Goal: Task Accomplishment & Management: Manage account settings

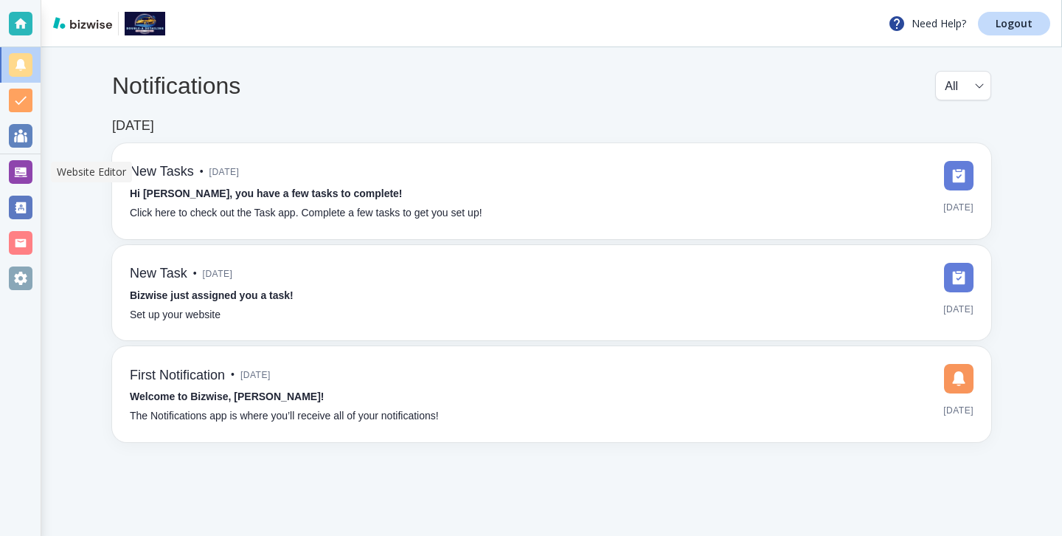
click at [24, 187] on div at bounding box center [20, 171] width 41 height 35
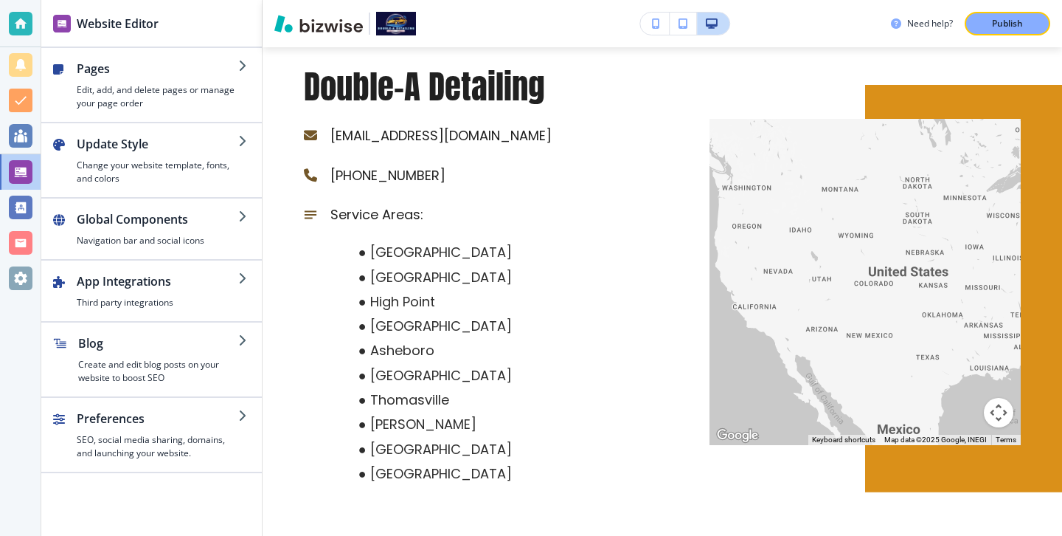
scroll to position [5538, 0]
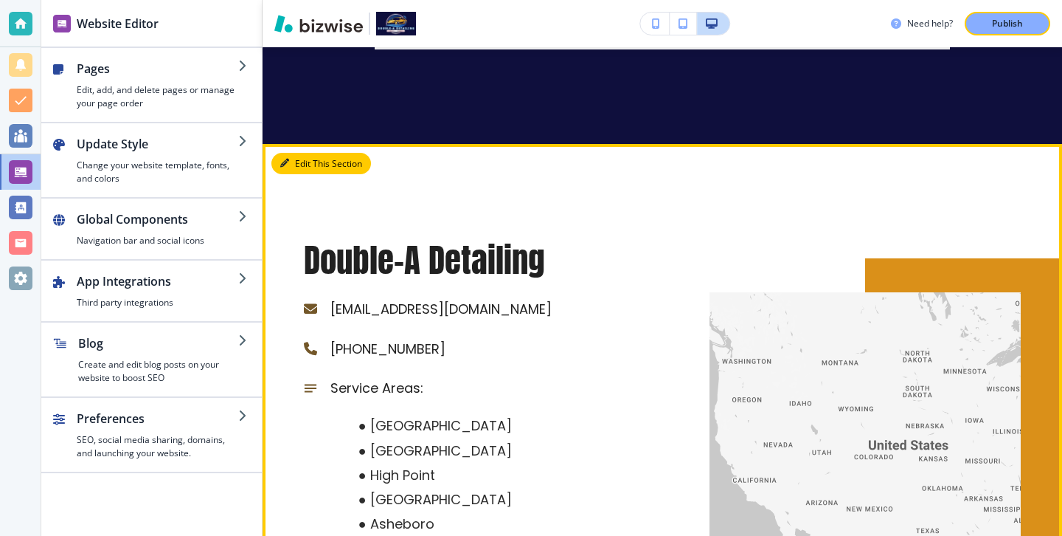
click at [304, 153] on button "Edit This Section" at bounding box center [321, 164] width 100 height 22
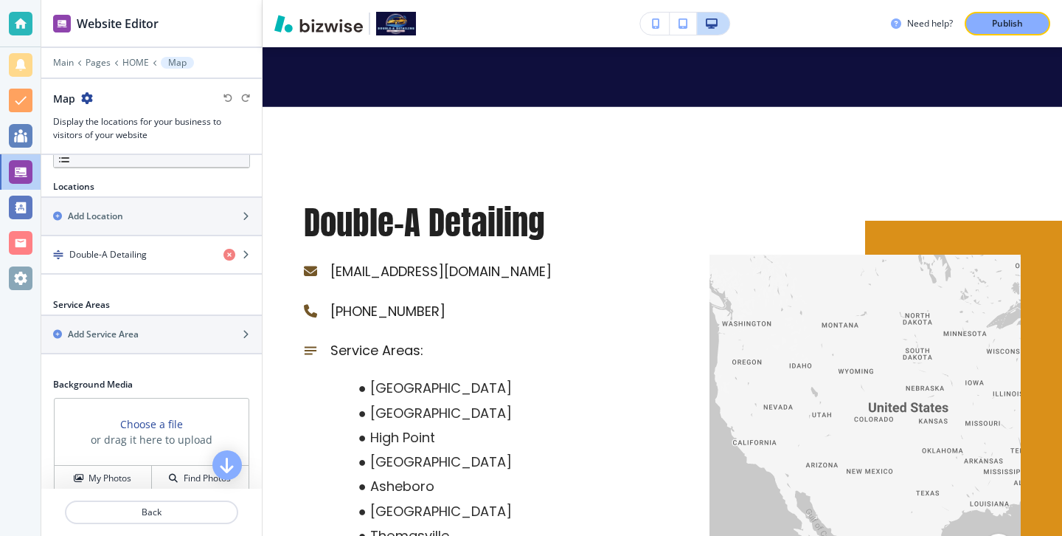
scroll to position [453, 0]
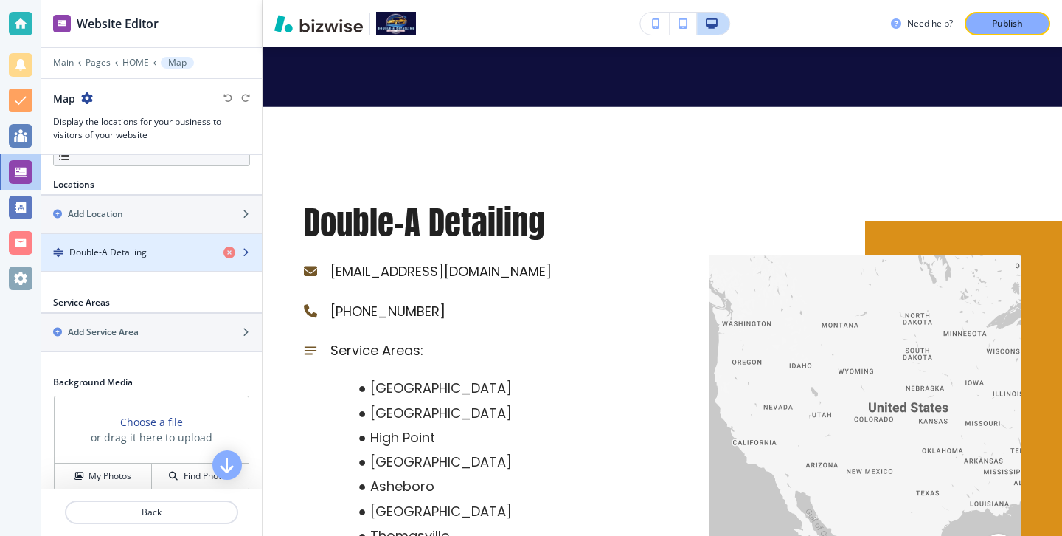
click at [176, 257] on div "Double-A Detailing" at bounding box center [126, 252] width 170 height 13
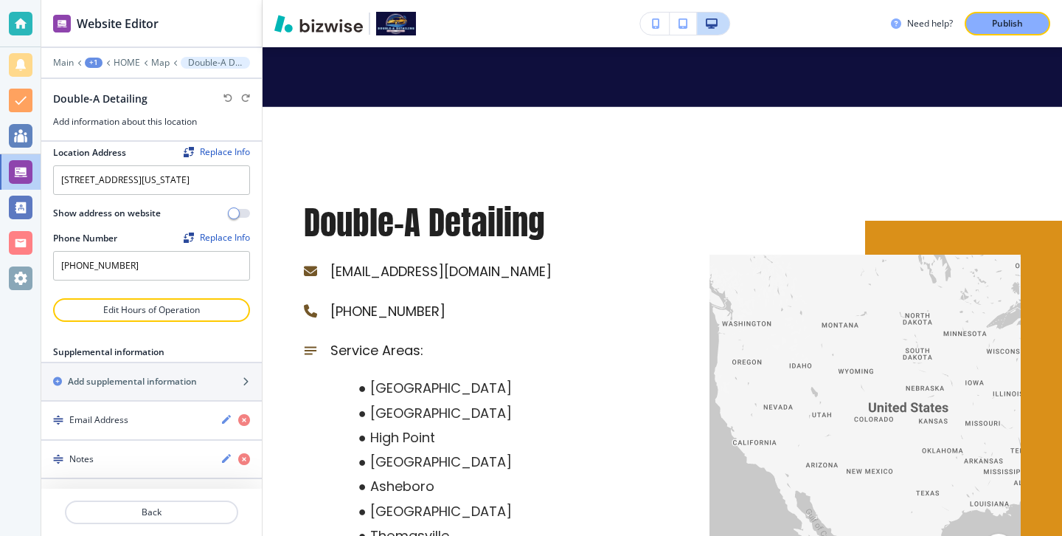
scroll to position [76, 0]
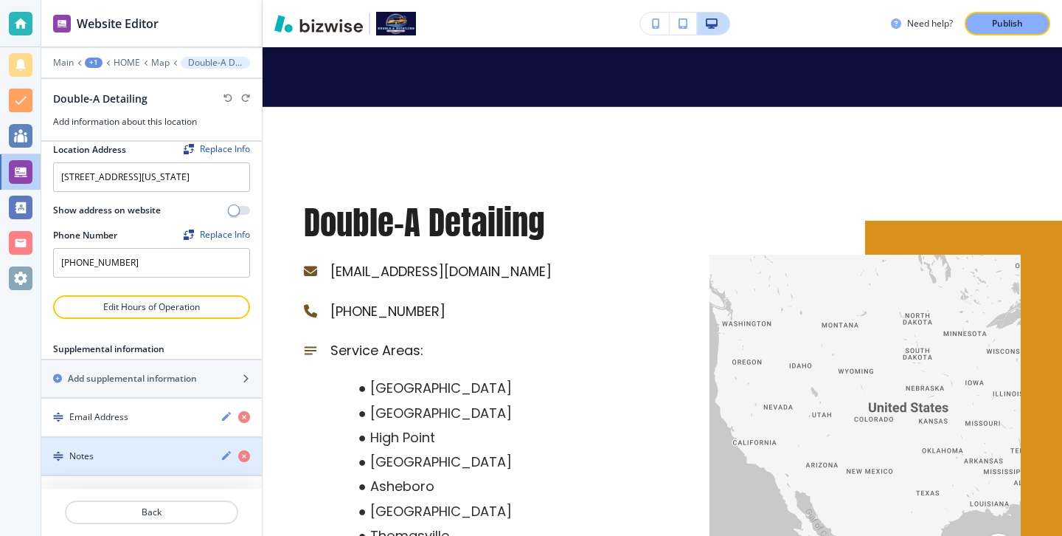
click at [134, 449] on div "button" at bounding box center [151, 443] width 221 height 12
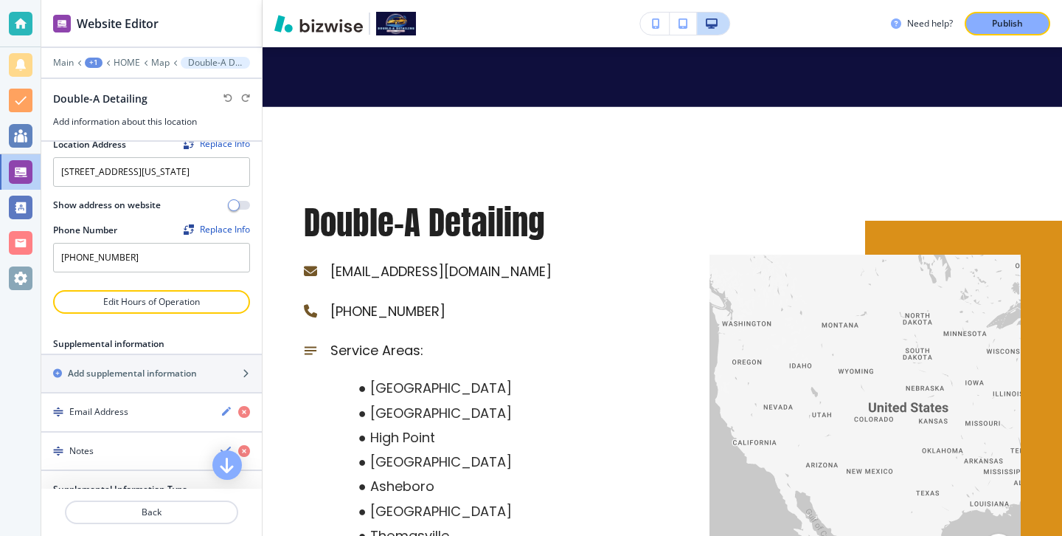
click at [136, 456] on div "Notes" at bounding box center [124, 450] width 167 height 13
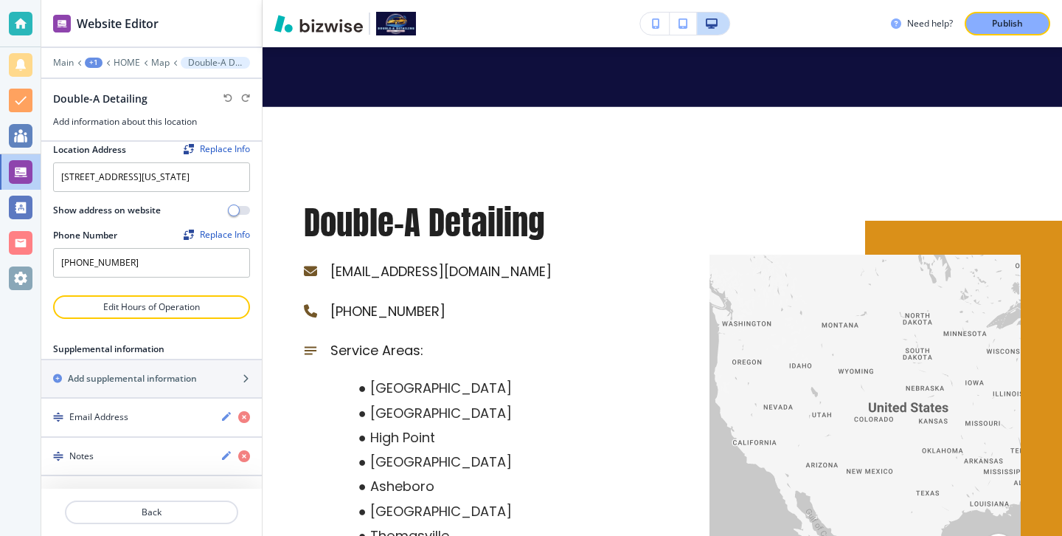
scroll to position [83, 0]
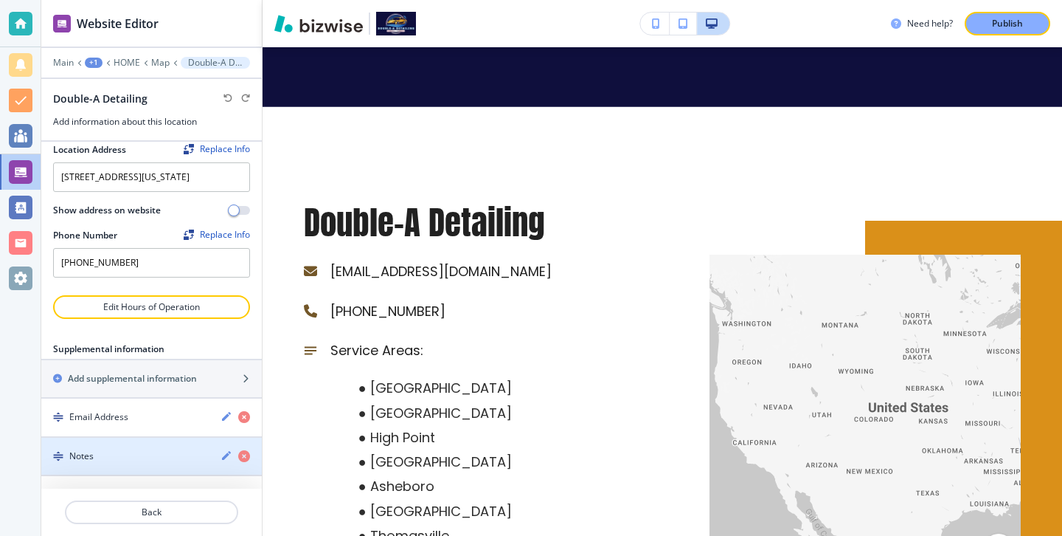
click at [147, 444] on div "button" at bounding box center [151, 443] width 221 height 12
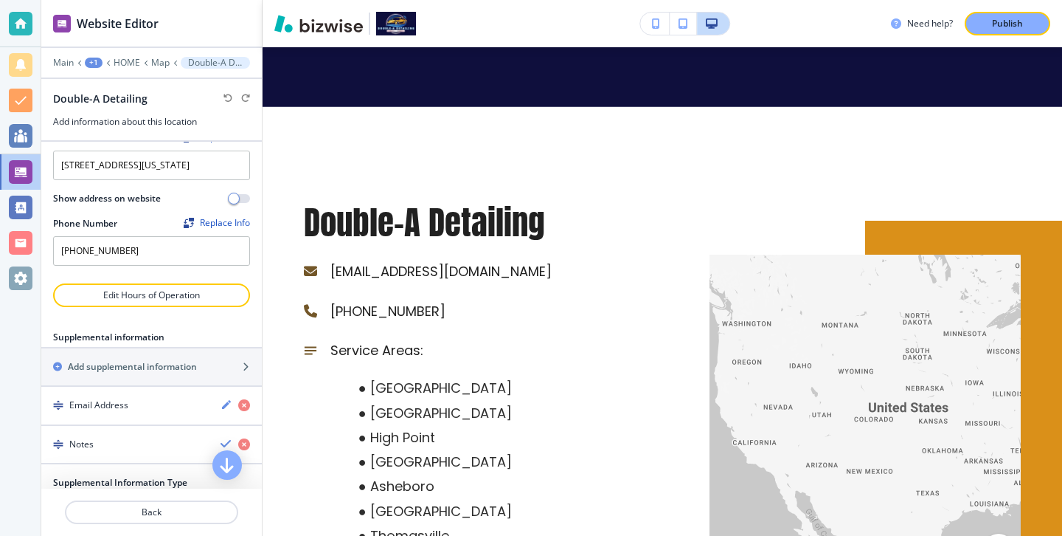
click at [147, 437] on div "button" at bounding box center [151, 432] width 221 height 12
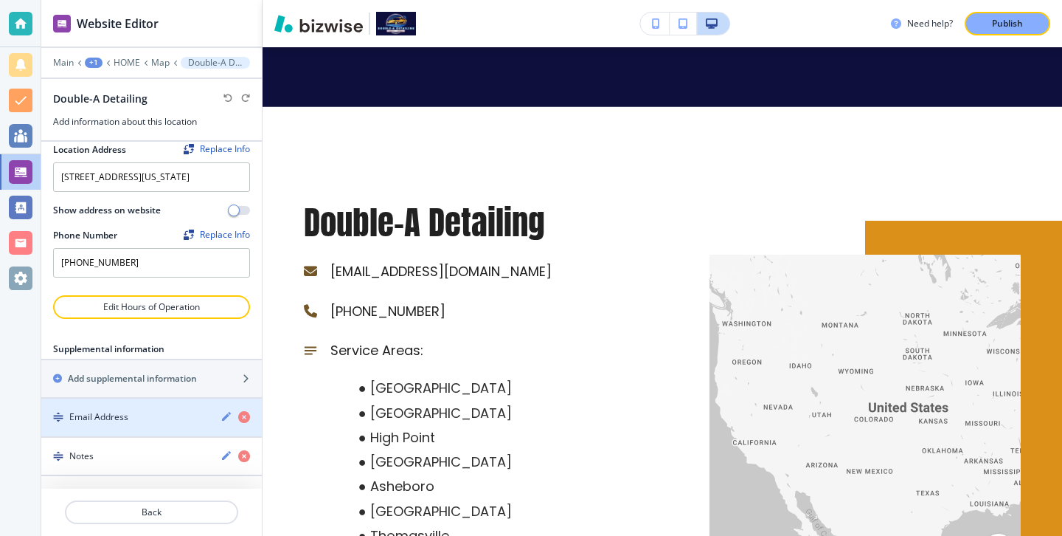
click at [195, 422] on div "Email Address" at bounding box center [124, 416] width 167 height 13
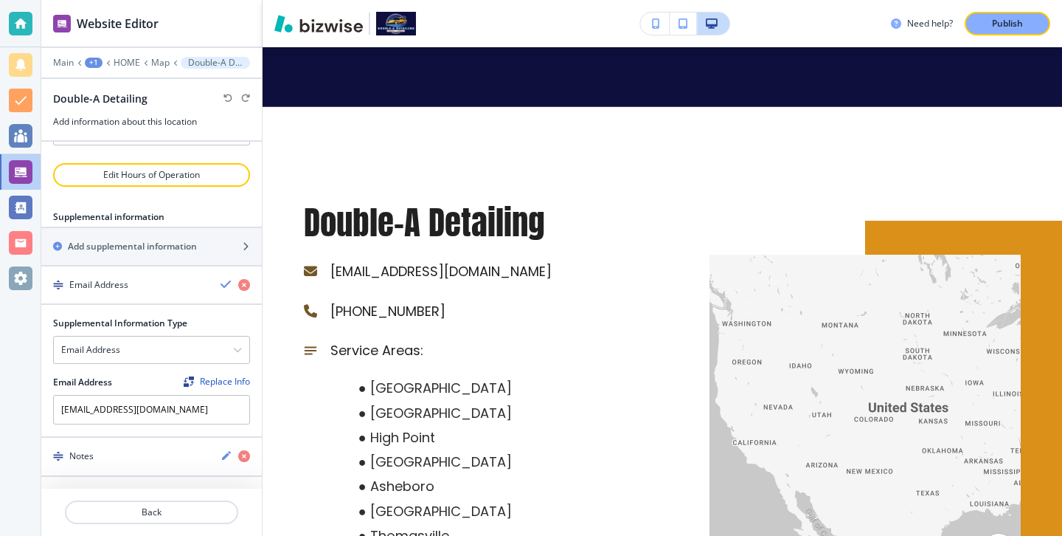
scroll to position [215, 0]
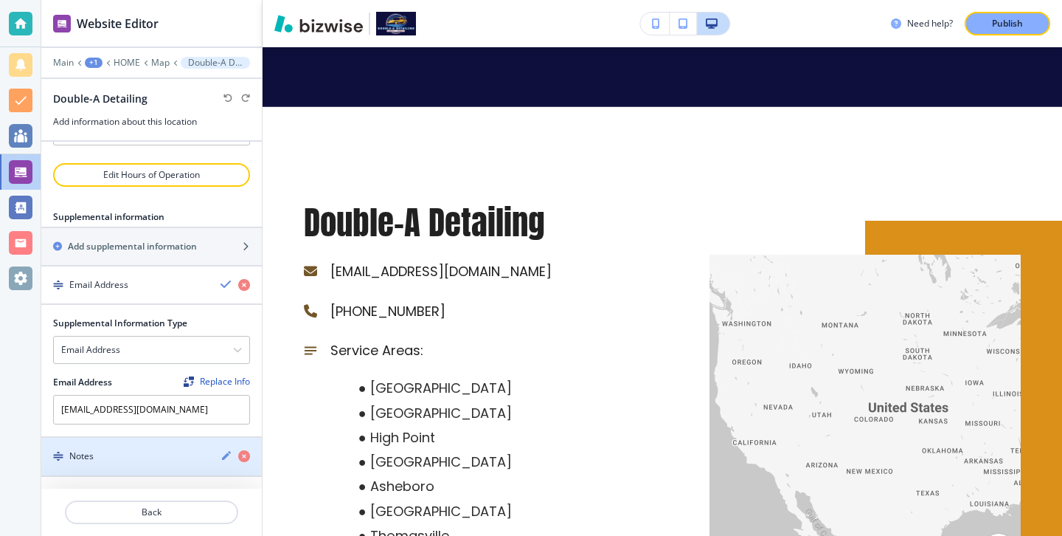
click at [180, 454] on div "Notes" at bounding box center [124, 455] width 167 height 13
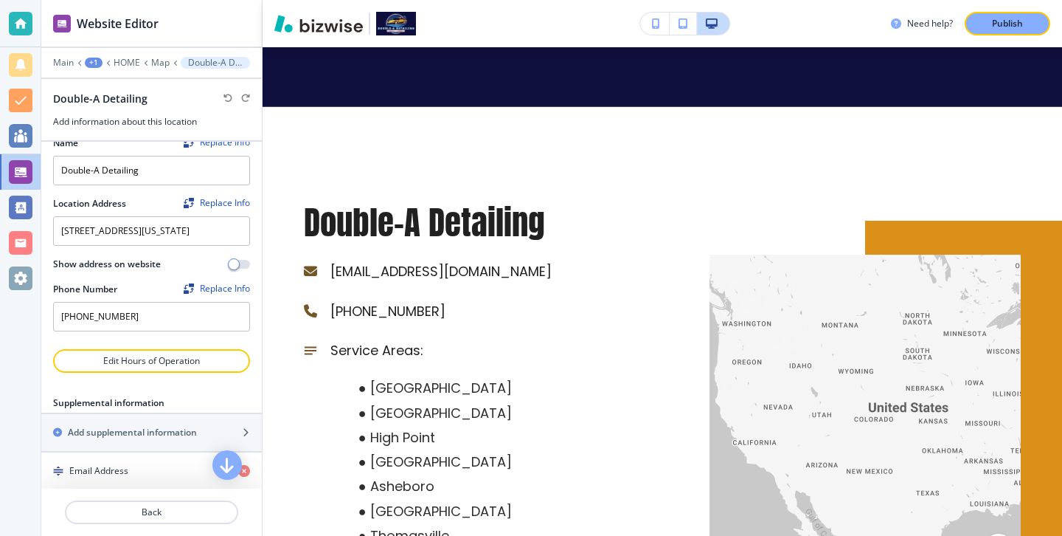
scroll to position [12, 0]
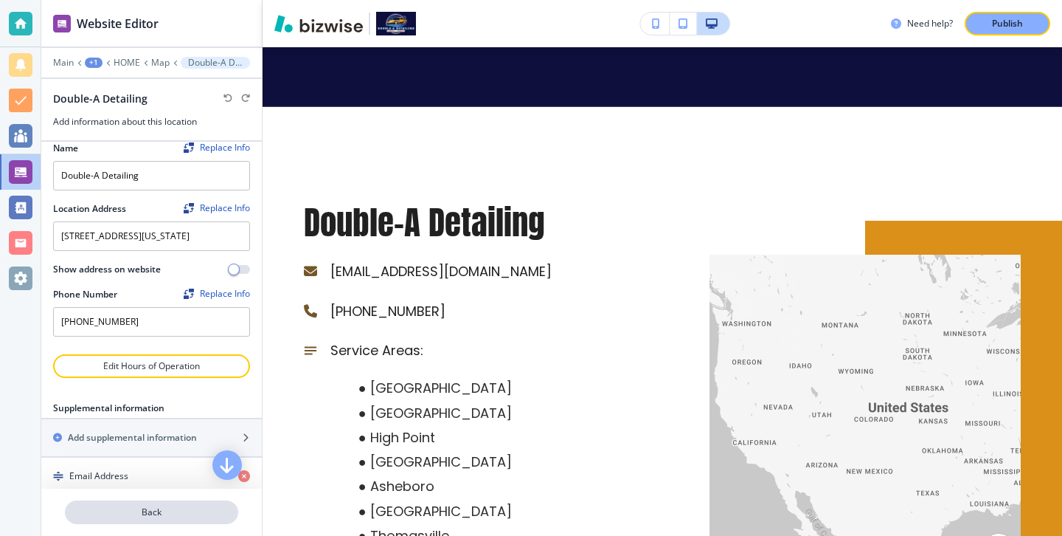
click at [193, 508] on p "Back" at bounding box center [151, 511] width 170 height 13
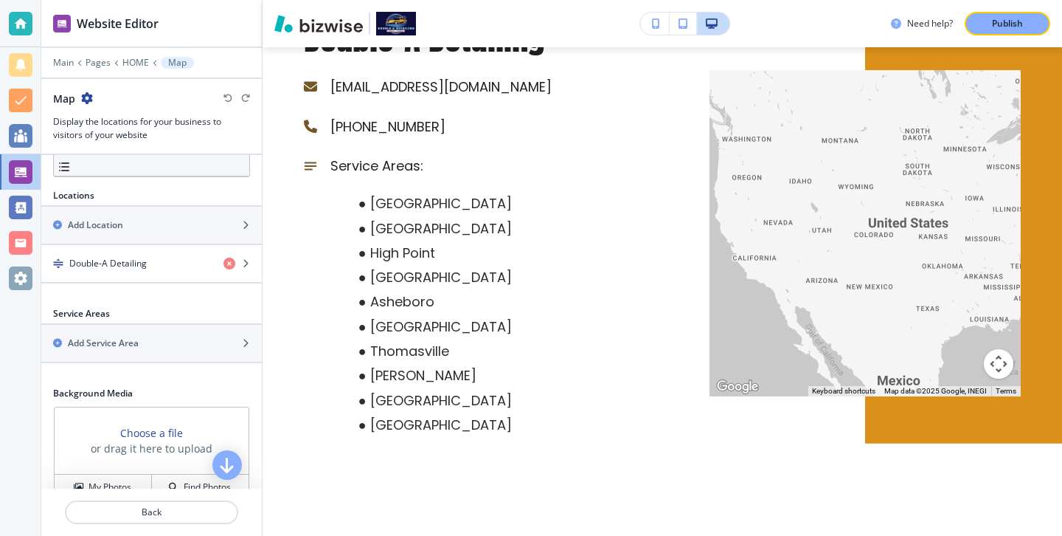
scroll to position [451, 0]
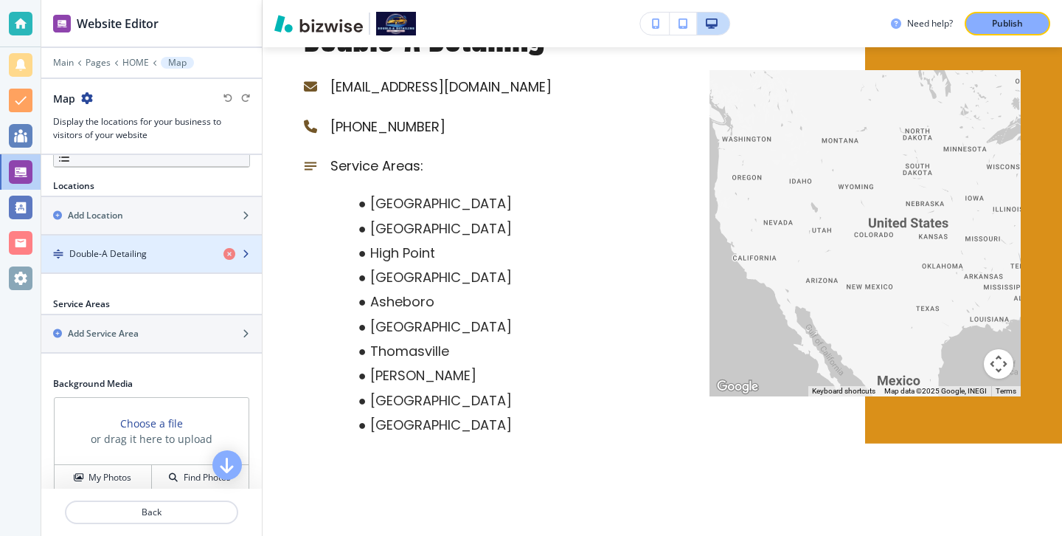
click at [162, 252] on div "Double-A Detailing" at bounding box center [126, 253] width 170 height 13
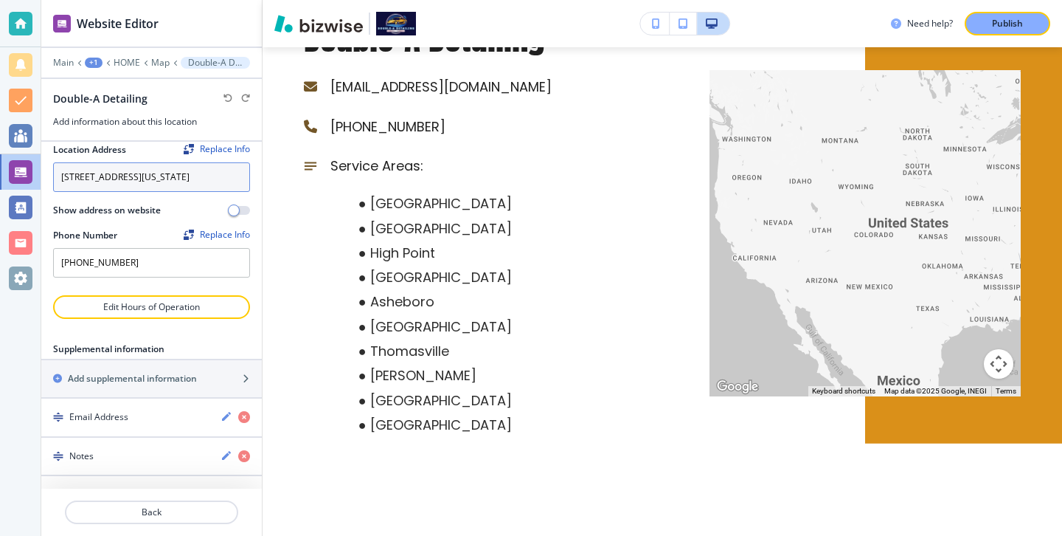
scroll to position [0, 0]
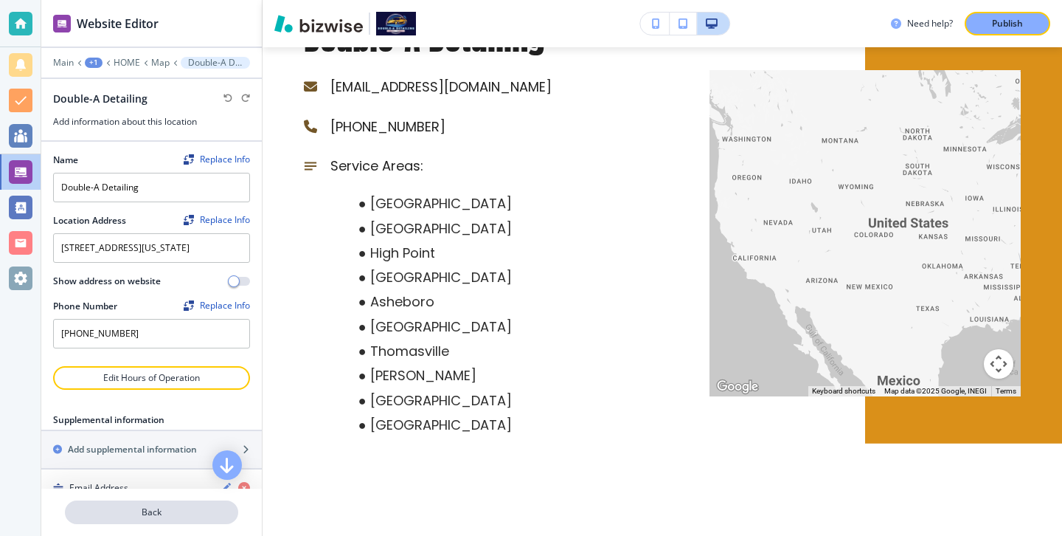
click at [143, 510] on p "Back" at bounding box center [151, 511] width 170 height 13
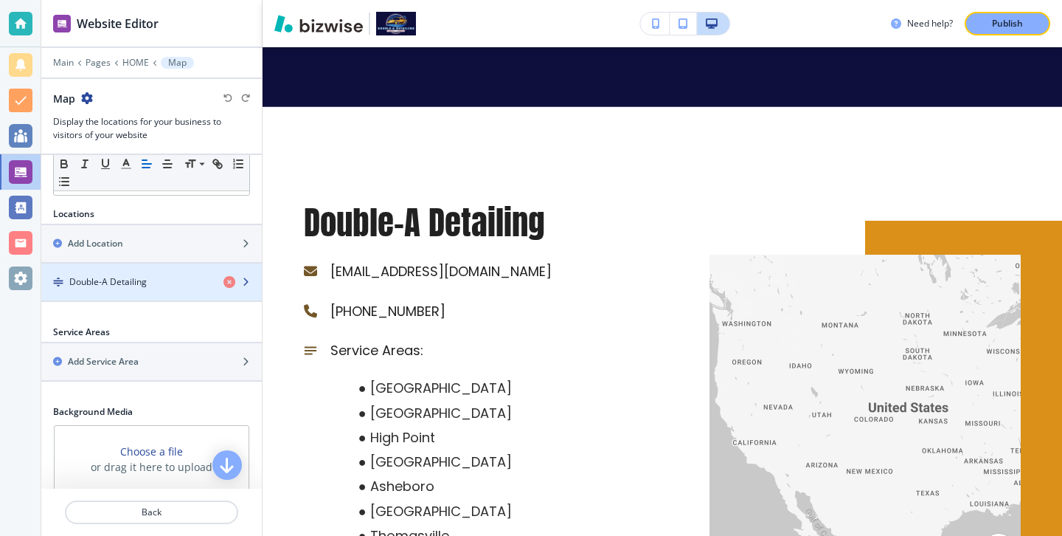
scroll to position [458, 0]
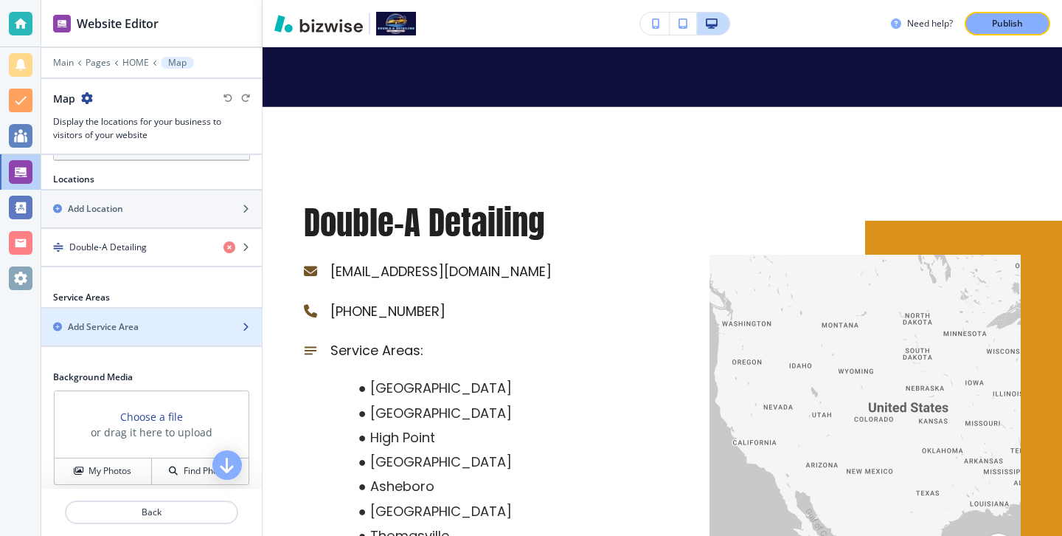
click at [180, 333] on div "button" at bounding box center [151, 339] width 221 height 12
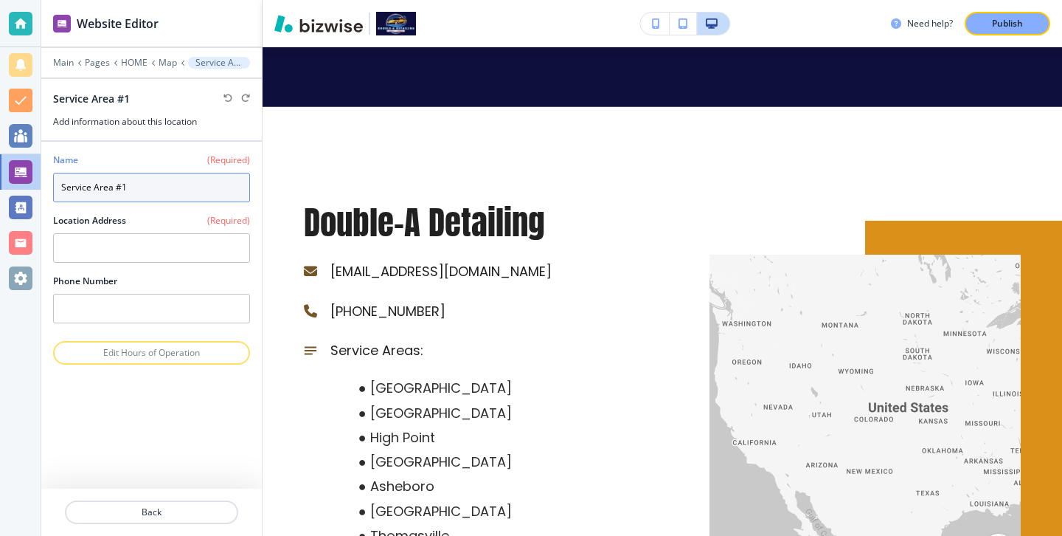
click at [164, 201] on input "Service Area #1" at bounding box center [151, 188] width 197 height 30
type input "[PERSON_NAME]"
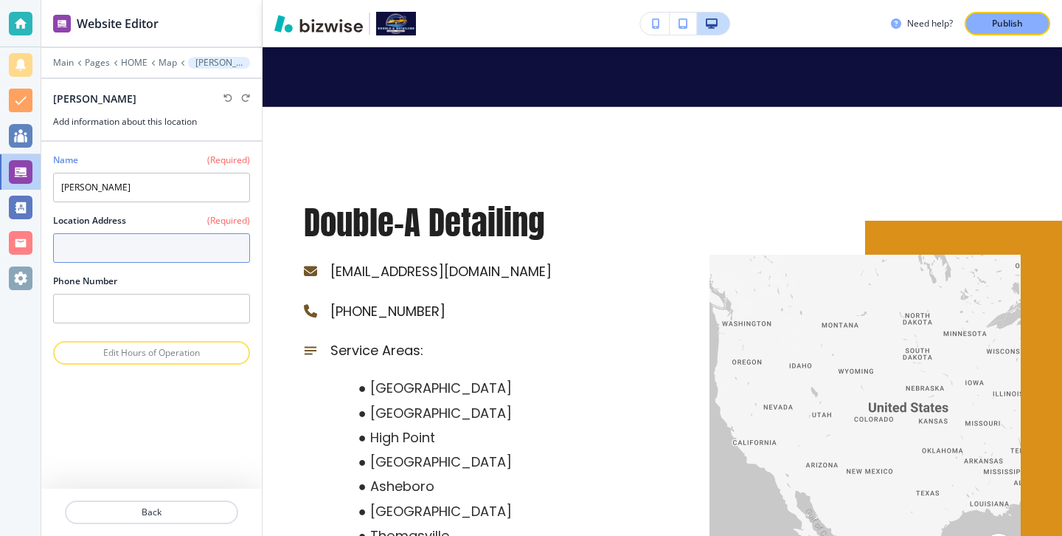
click at [199, 251] on textarea at bounding box center [151, 248] width 197 height 30
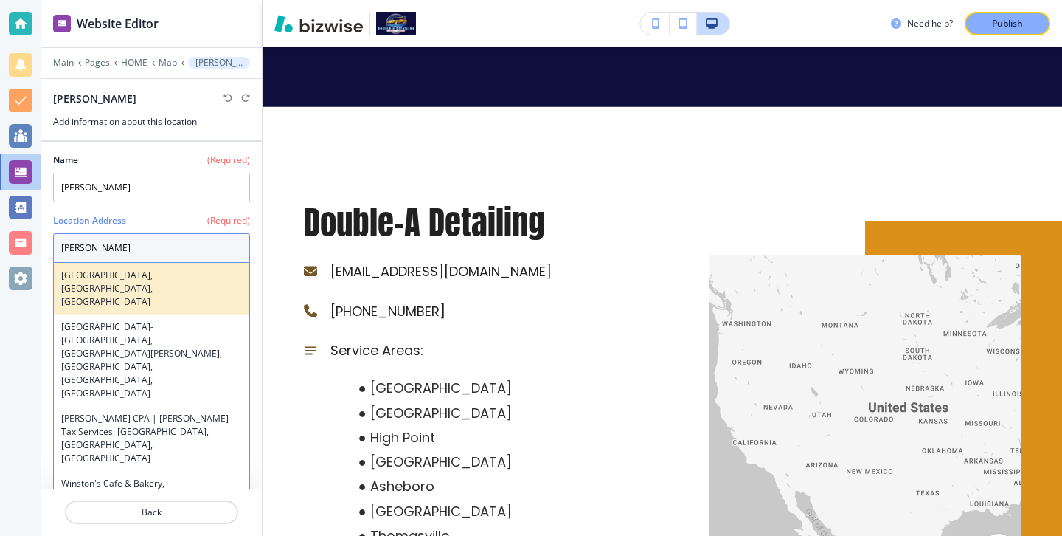
click at [172, 285] on div "[GEOGRAPHIC_DATA], [GEOGRAPHIC_DATA], [GEOGRAPHIC_DATA]" at bounding box center [151, 289] width 195 height 52
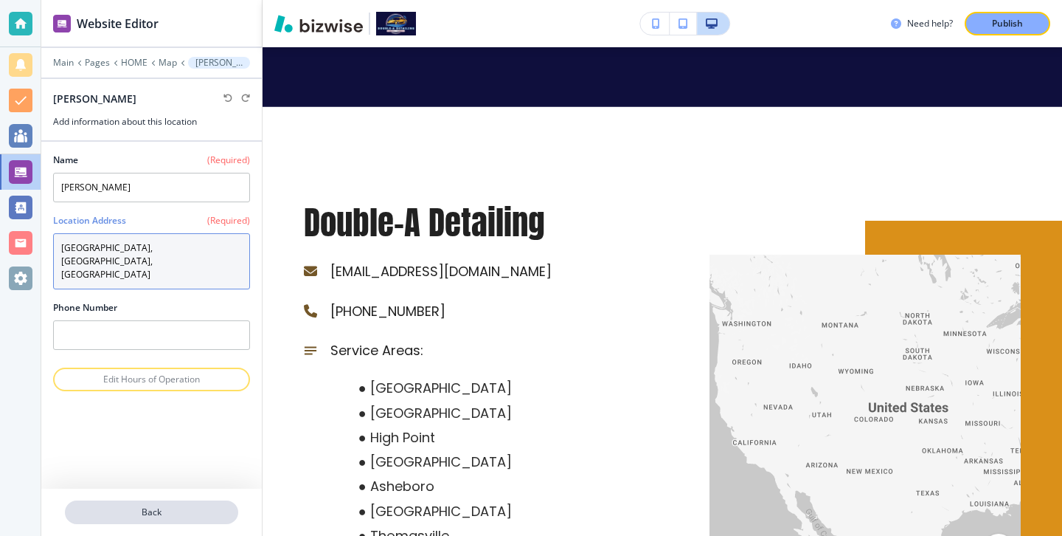
type textarea "[GEOGRAPHIC_DATA], [GEOGRAPHIC_DATA], [GEOGRAPHIC_DATA]"
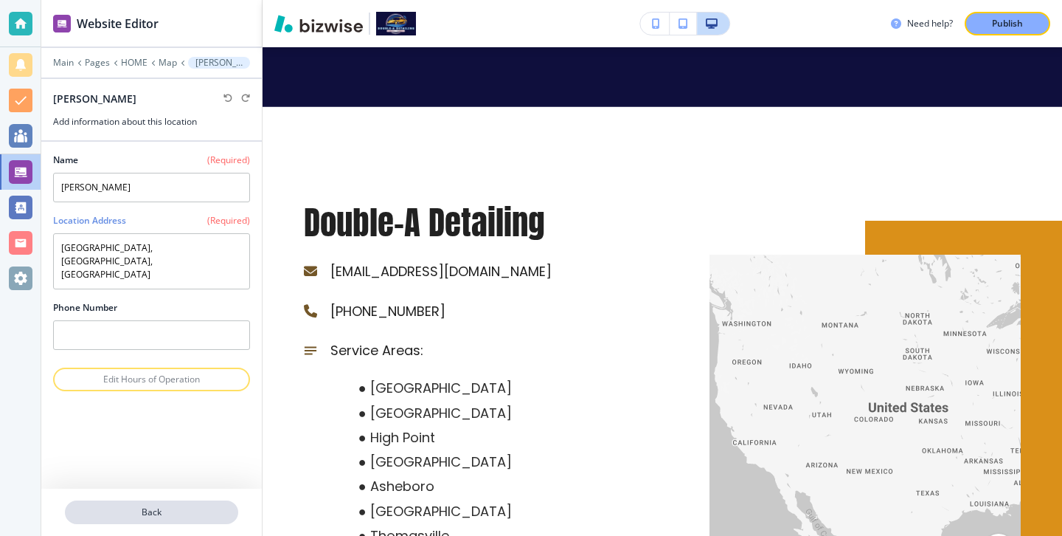
click at [175, 508] on p "Back" at bounding box center [151, 511] width 170 height 13
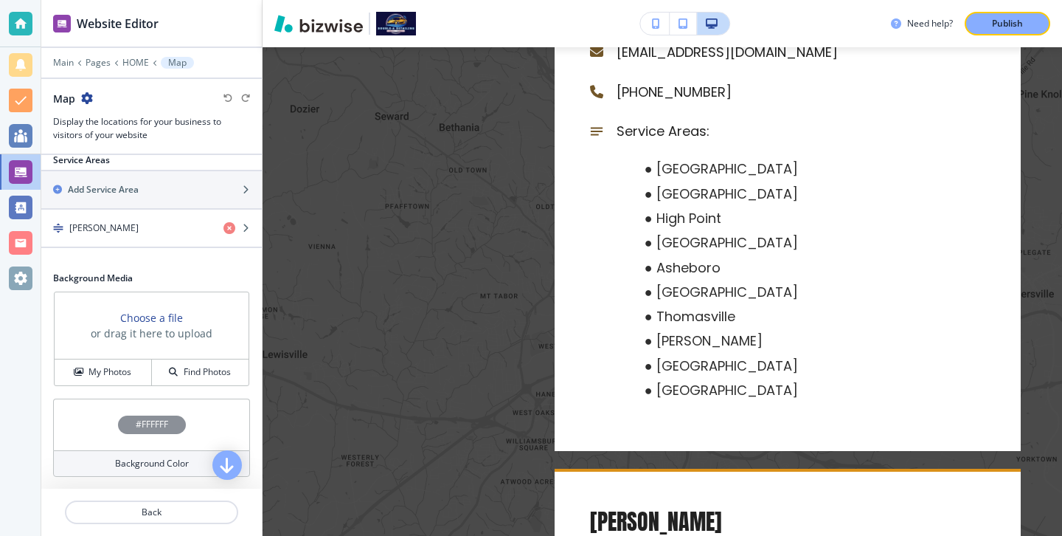
scroll to position [522, 0]
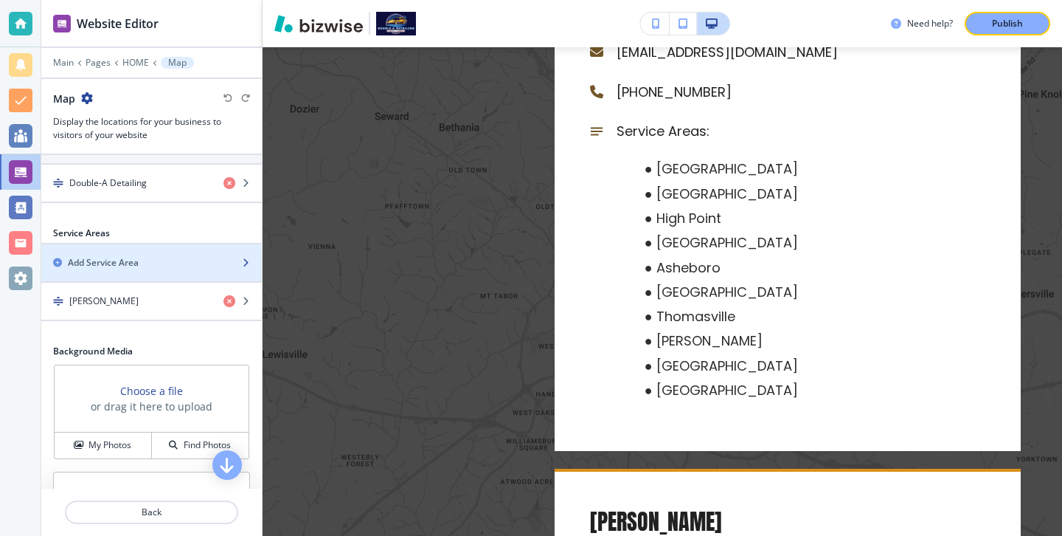
click at [178, 264] on div "Add Service Area" at bounding box center [135, 262] width 188 height 13
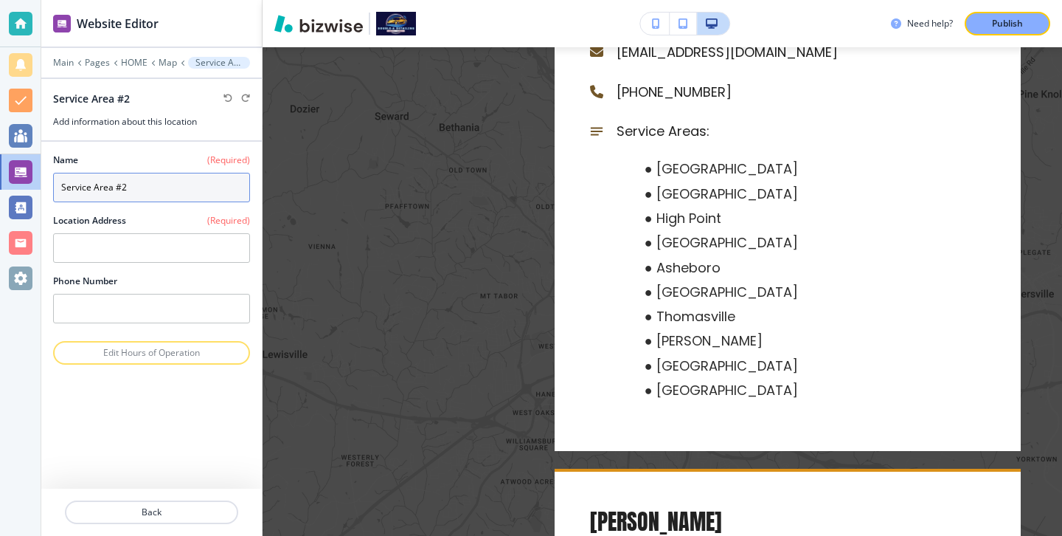
click at [175, 190] on input "Service Area #2" at bounding box center [151, 188] width 197 height 30
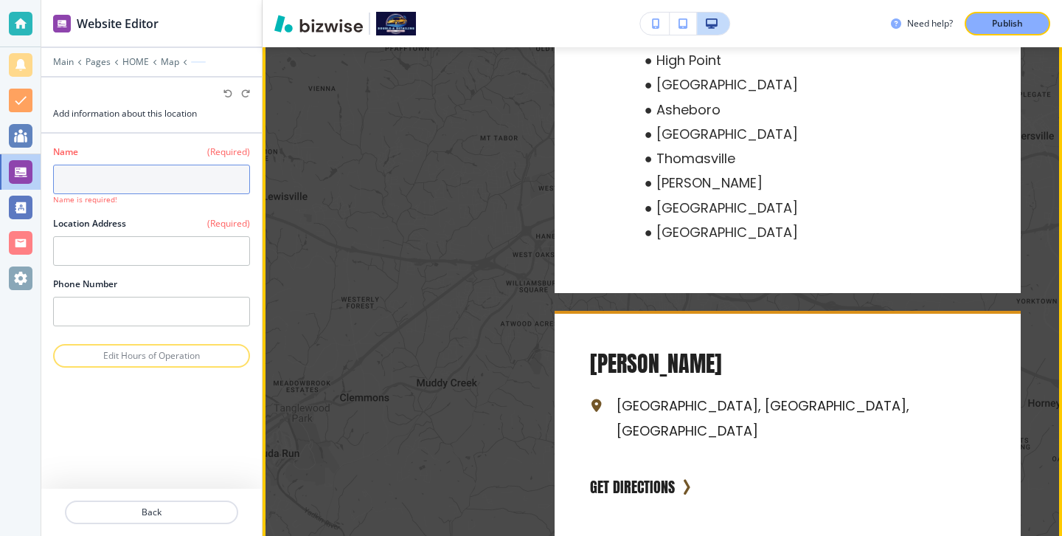
scroll to position [5906, 0]
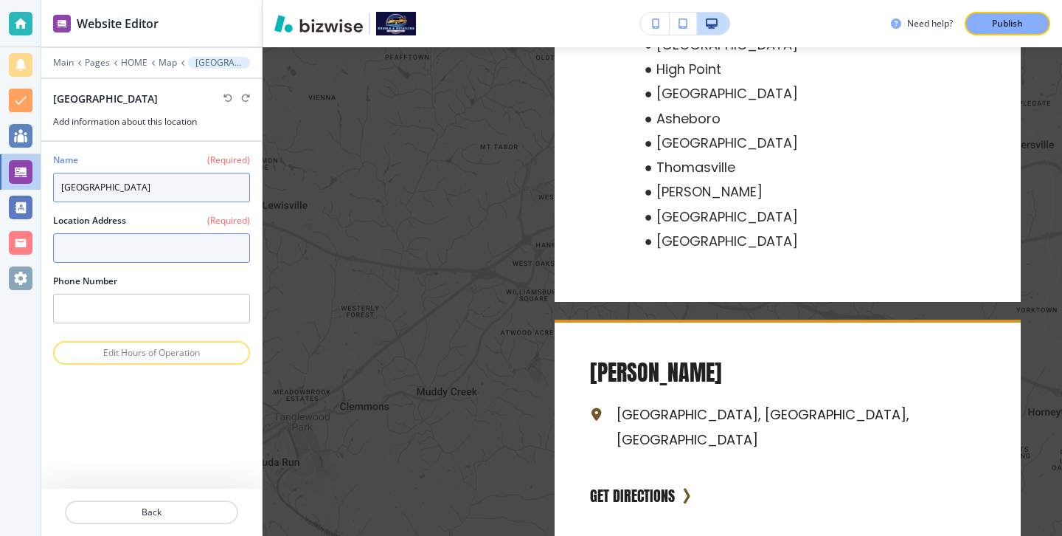
type input "[GEOGRAPHIC_DATA]"
click at [184, 238] on textarea at bounding box center [151, 248] width 197 height 30
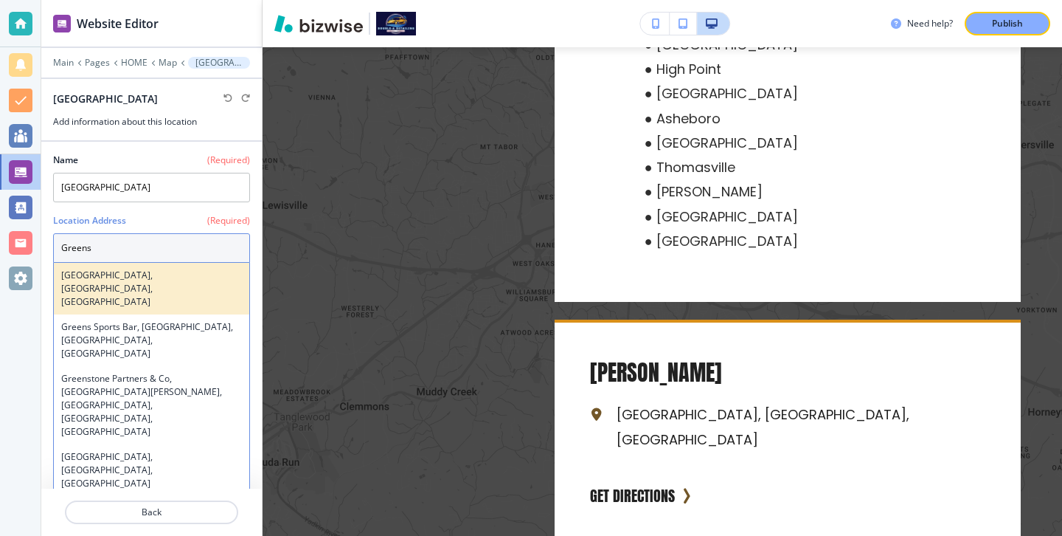
click at [145, 282] on div "[GEOGRAPHIC_DATA], [GEOGRAPHIC_DATA], [GEOGRAPHIC_DATA]" at bounding box center [151, 289] width 195 height 52
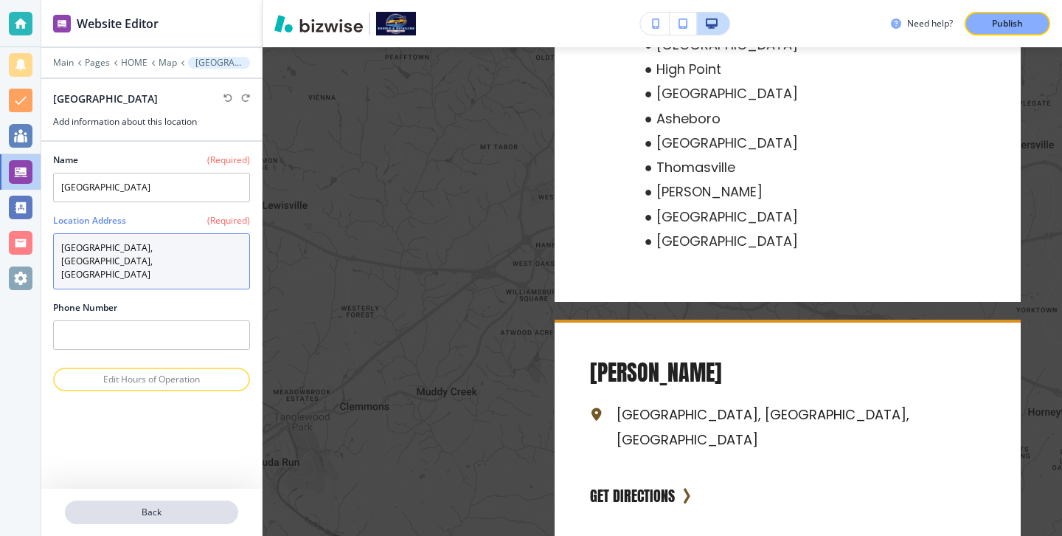
type textarea "[GEOGRAPHIC_DATA], [GEOGRAPHIC_DATA], [GEOGRAPHIC_DATA]"
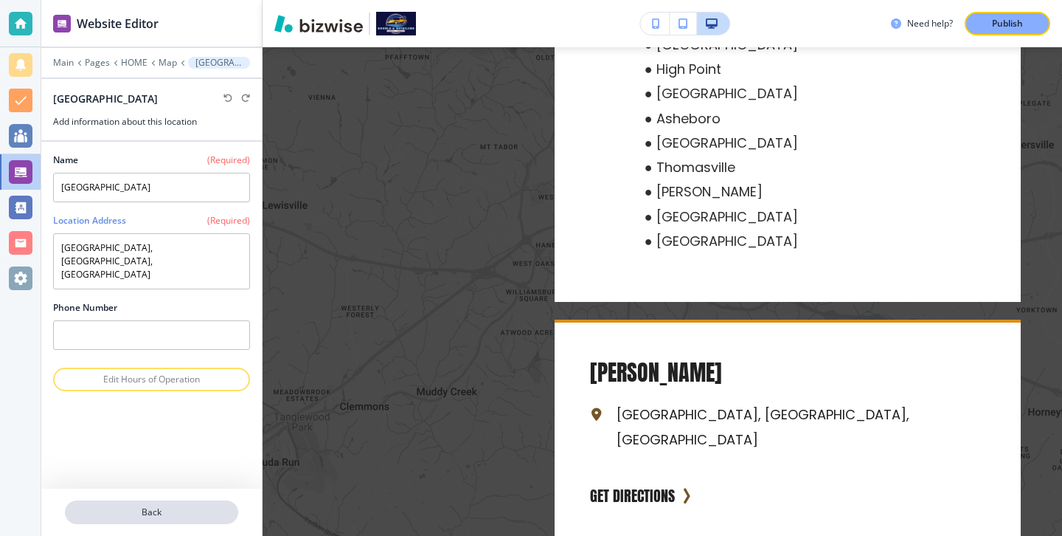
click at [169, 510] on p "Back" at bounding box center [151, 511] width 170 height 13
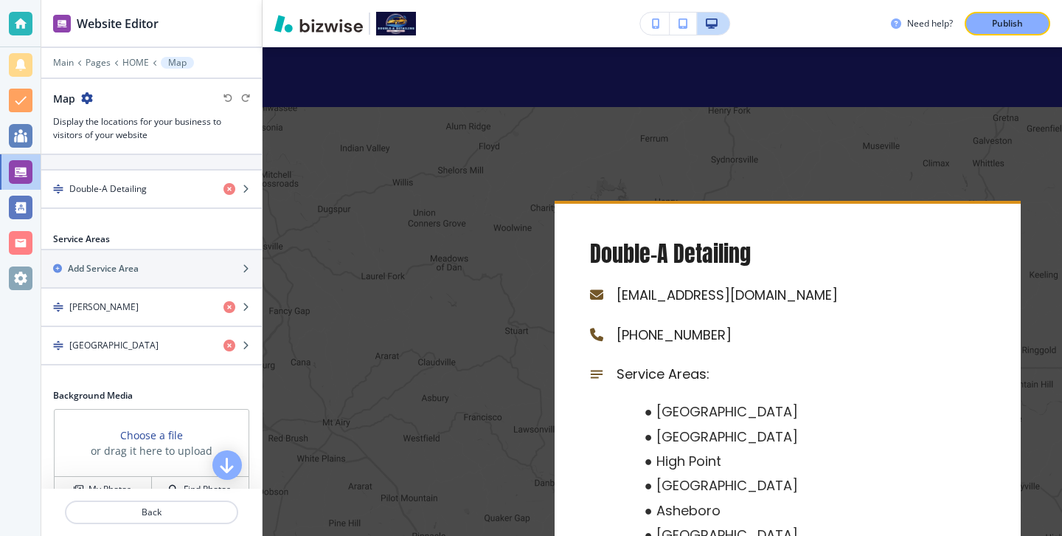
scroll to position [522, 0]
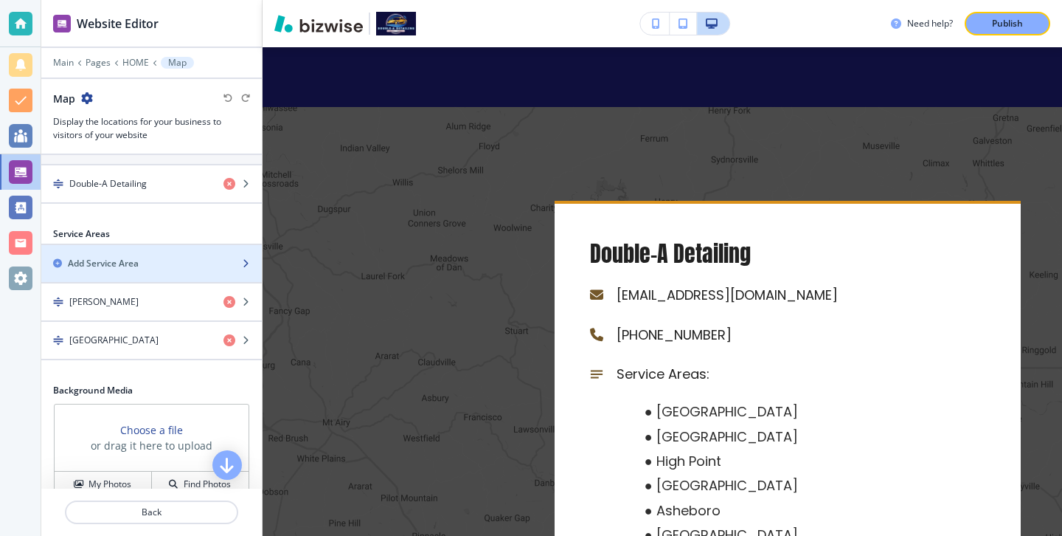
click at [192, 257] on div "Add Service Area" at bounding box center [135, 263] width 188 height 13
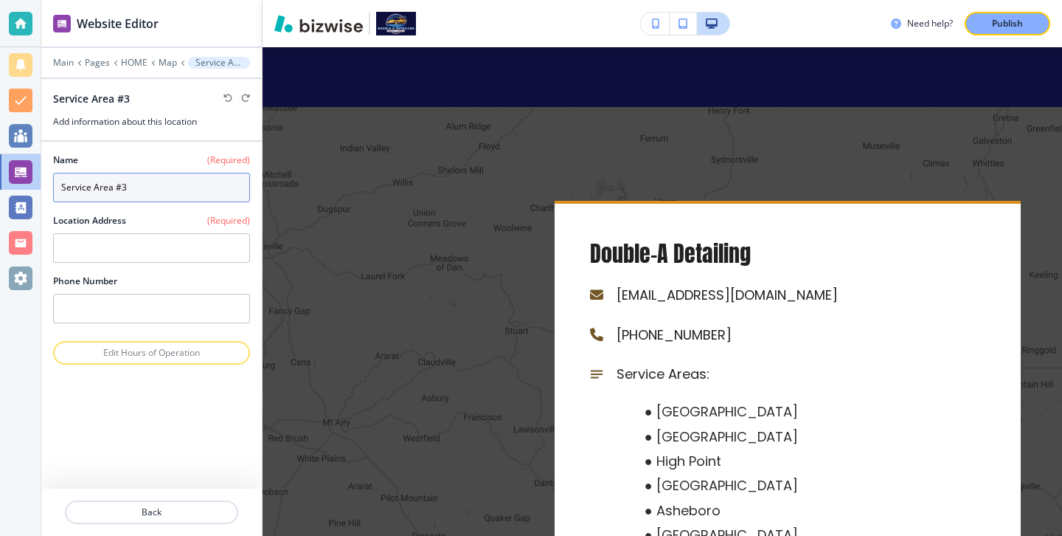
click at [204, 187] on input "Service Area #3" at bounding box center [151, 188] width 197 height 30
click at [204, 188] on input "Service Area #3" at bounding box center [151, 188] width 197 height 30
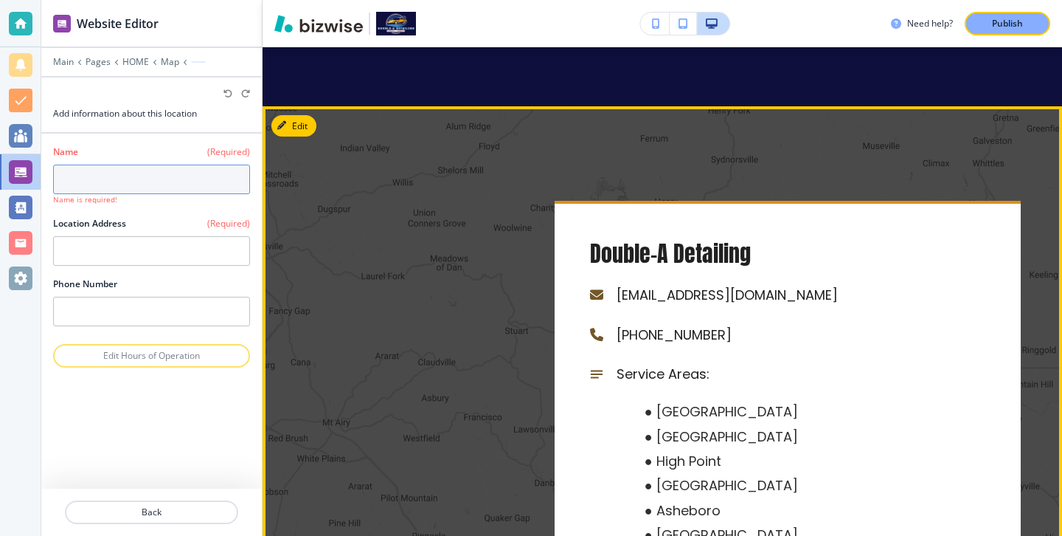
paste input "highpoint"
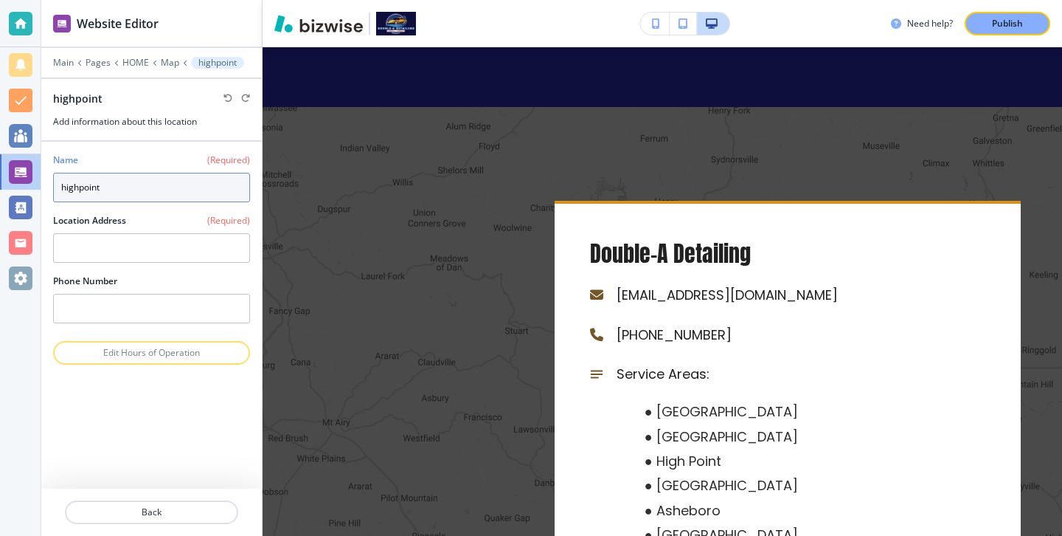
click at [67, 183] on input "highpoint" at bounding box center [151, 188] width 197 height 30
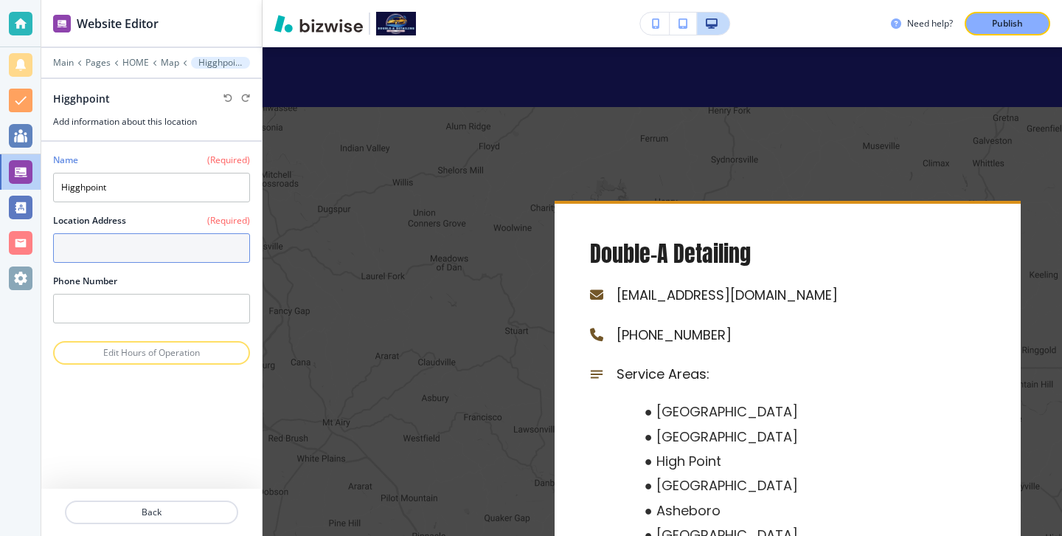
click at [66, 243] on textarea at bounding box center [151, 248] width 197 height 30
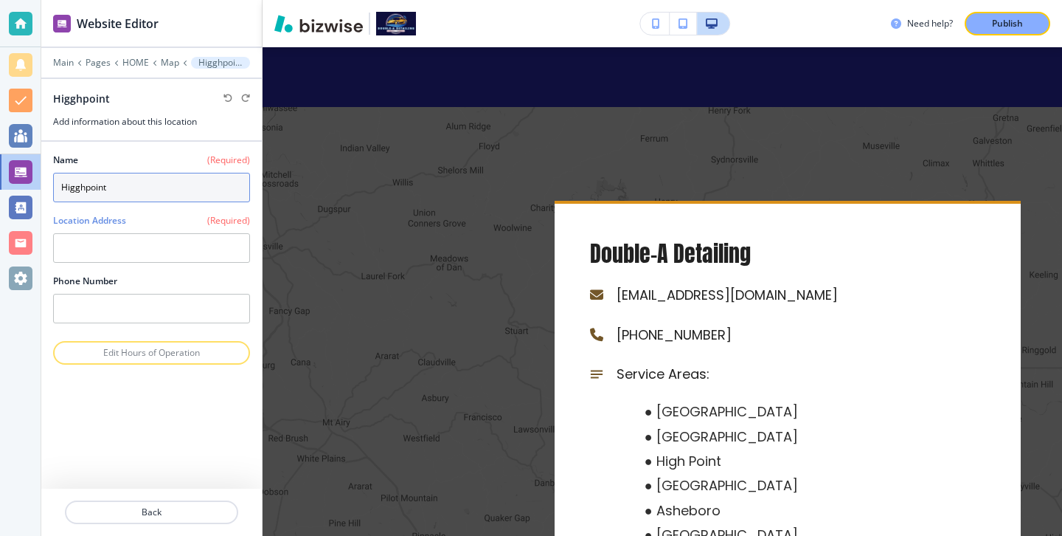
click at [77, 188] on input "Higghpoint" at bounding box center [151, 188] width 197 height 30
type input "Highpoint"
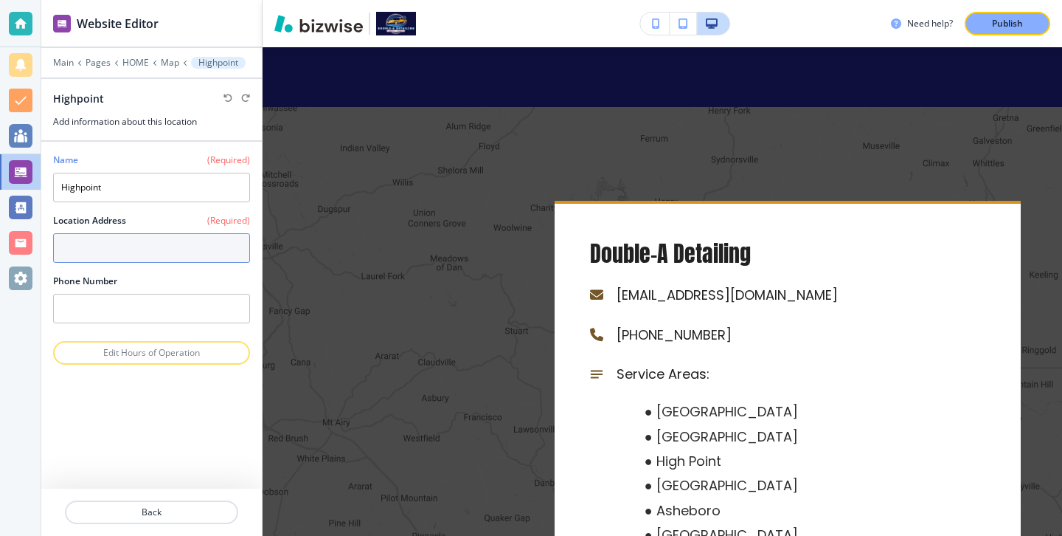
click at [99, 247] on textarea at bounding box center [151, 248] width 197 height 30
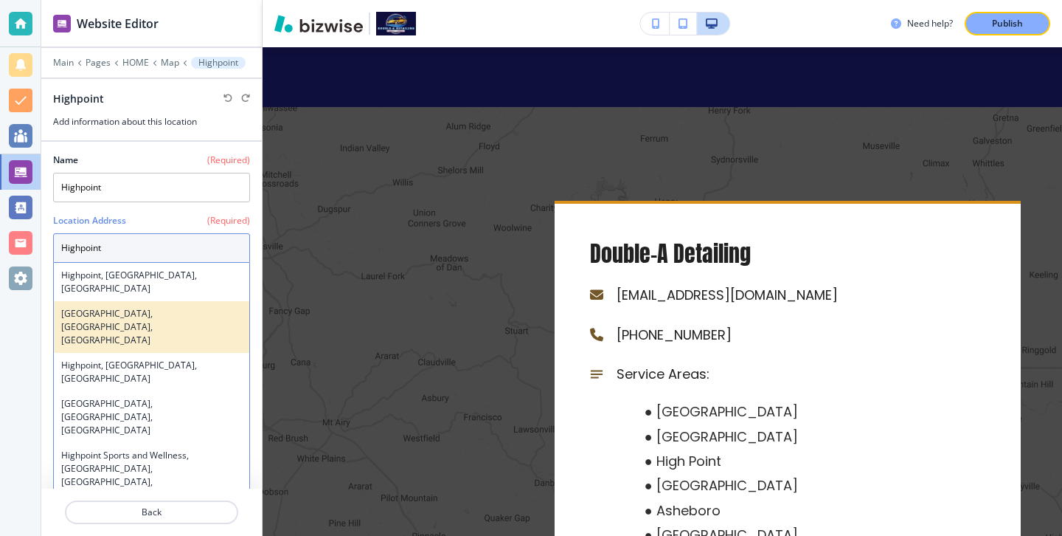
click at [119, 322] on div "[GEOGRAPHIC_DATA], [GEOGRAPHIC_DATA], [GEOGRAPHIC_DATA]" at bounding box center [151, 327] width 195 height 52
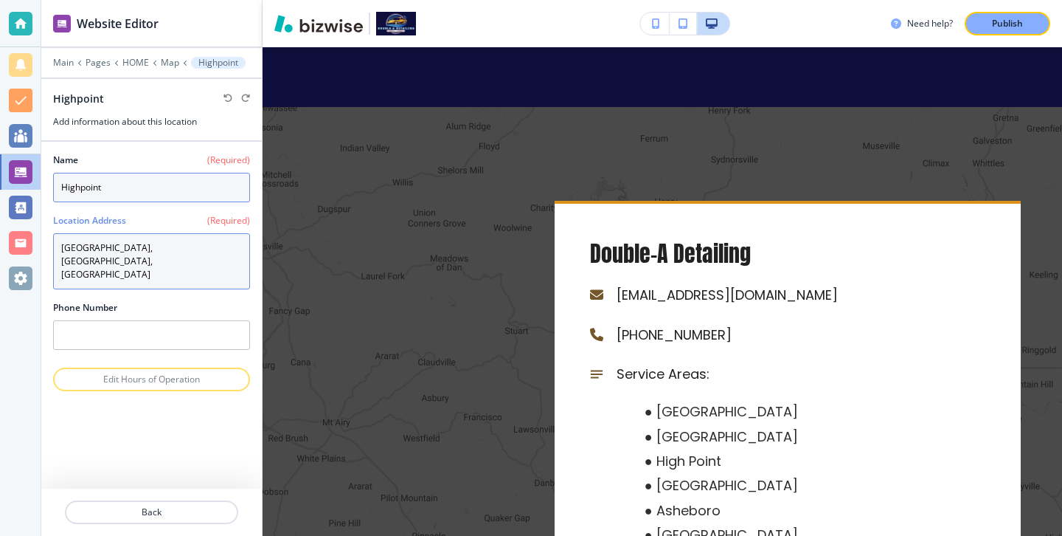
type textarea "[GEOGRAPHIC_DATA], [GEOGRAPHIC_DATA], [GEOGRAPHIC_DATA]"
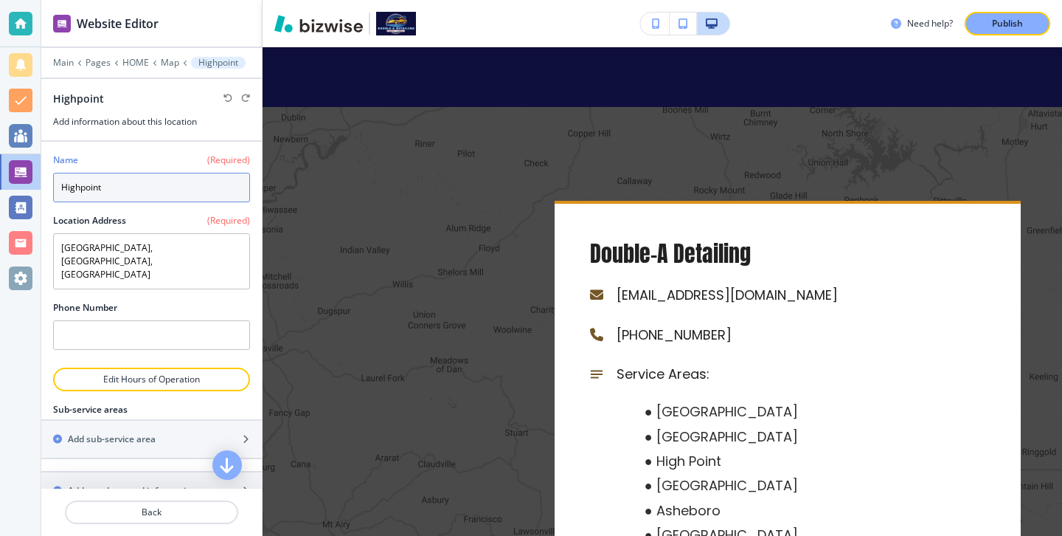
click at [85, 189] on input "Highpoint" at bounding box center [151, 188] width 197 height 30
click at [88, 188] on input "Highoint" at bounding box center [151, 188] width 197 height 30
click at [80, 187] on input "Highoint" at bounding box center [151, 188] width 197 height 30
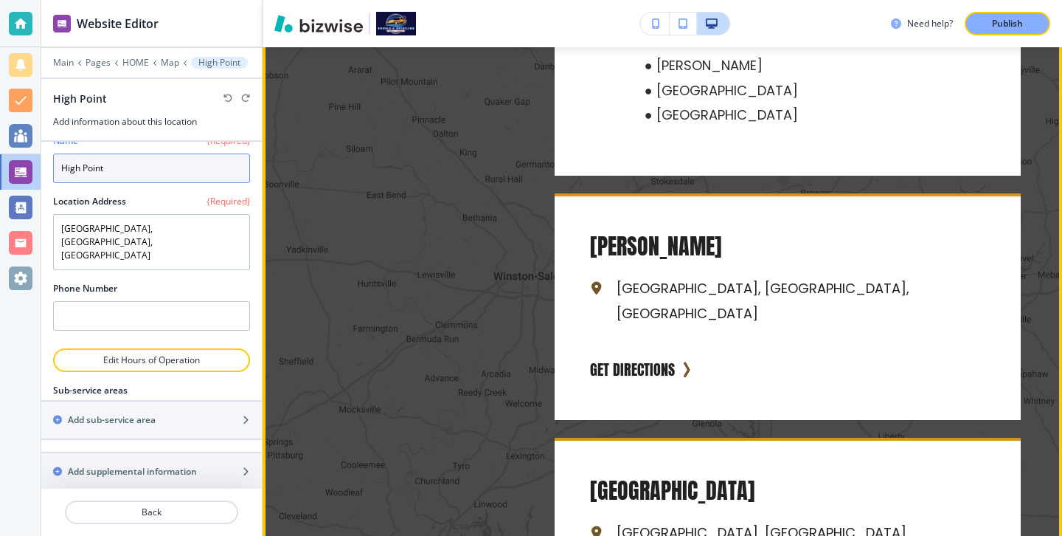
scroll to position [6013, 0]
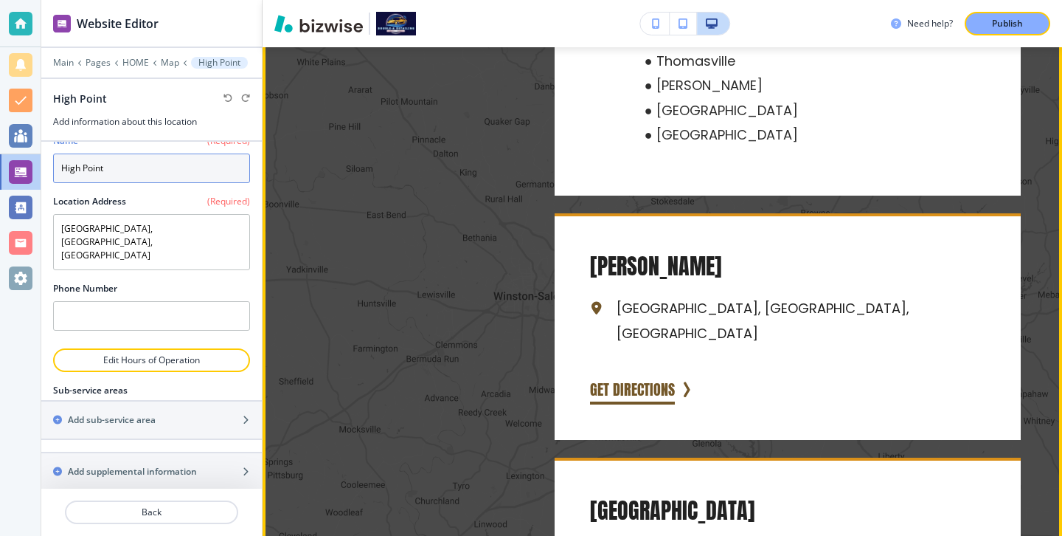
type input "High Point"
click at [668, 375] on link "GET DIRECTIONS" at bounding box center [632, 390] width 85 height 30
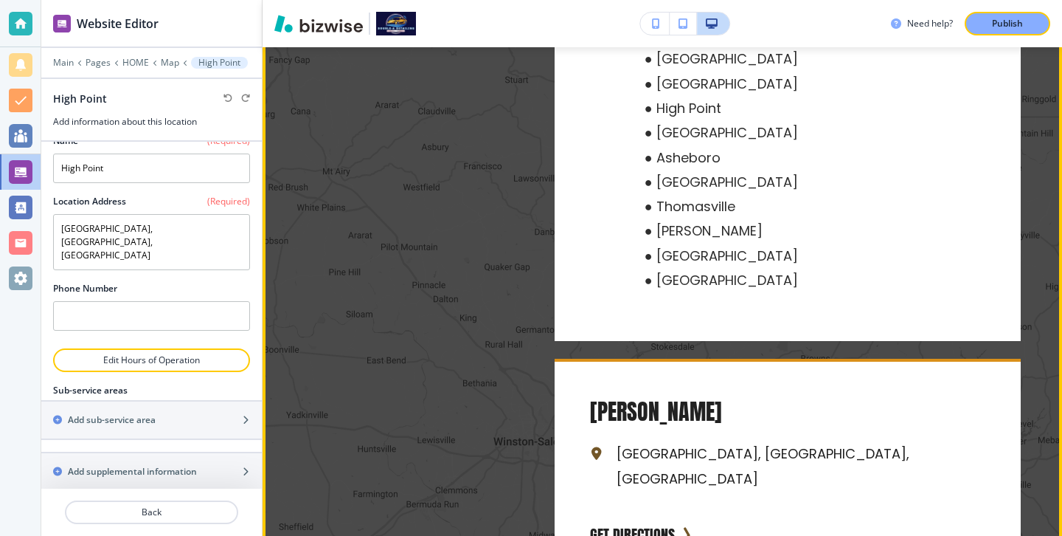
scroll to position [5947, 0]
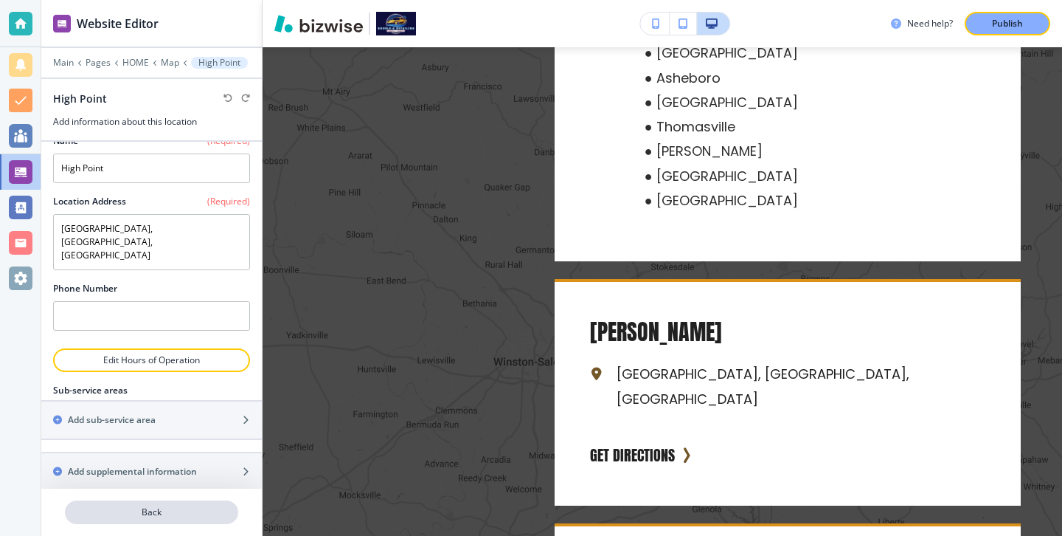
click at [99, 508] on p "Back" at bounding box center [151, 511] width 170 height 13
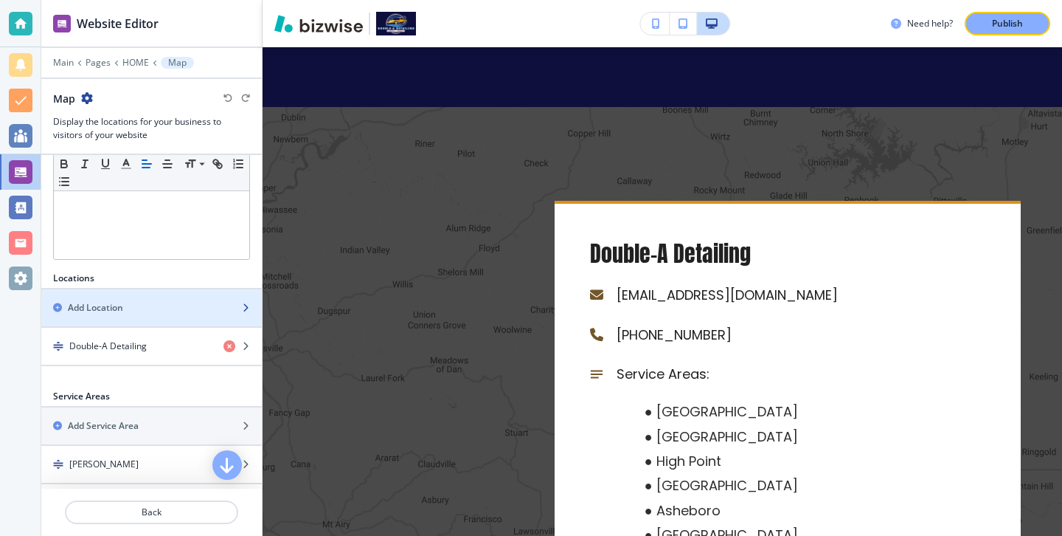
scroll to position [360, 0]
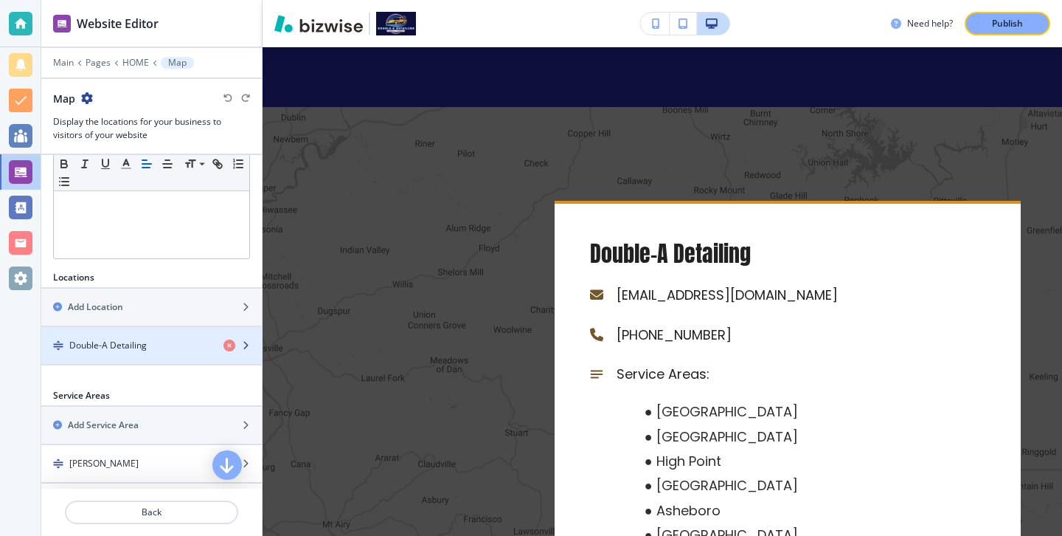
click at [136, 337] on div "button" at bounding box center [151, 333] width 221 height 12
click at [136, 338] on div "button" at bounding box center [151, 333] width 221 height 12
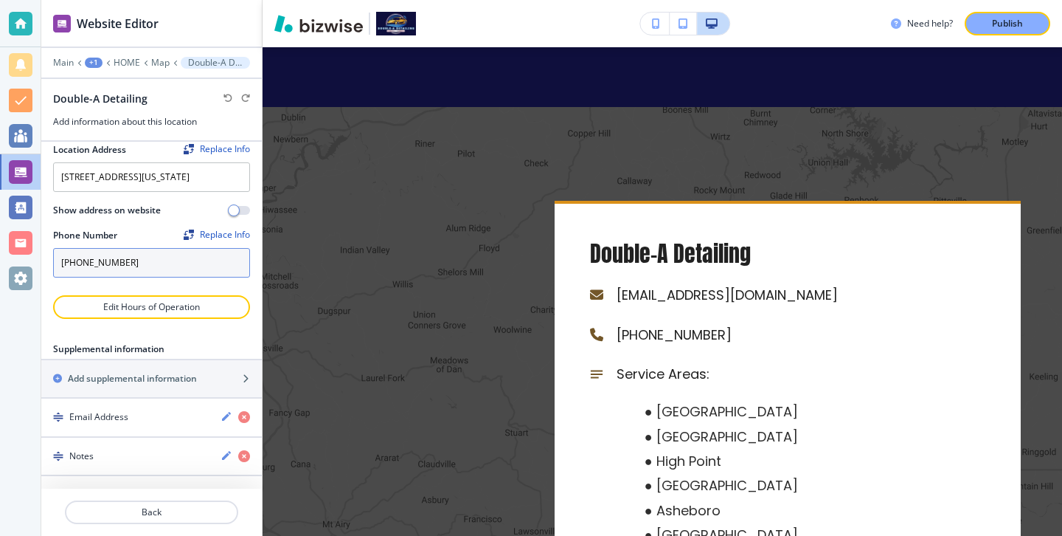
scroll to position [83, 0]
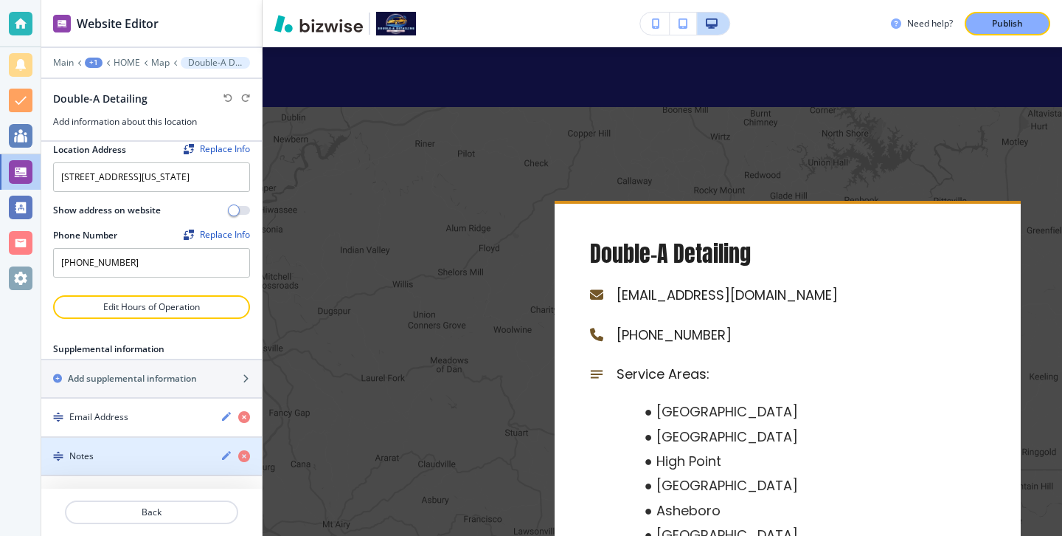
click at [160, 458] on div "Notes" at bounding box center [124, 455] width 167 height 13
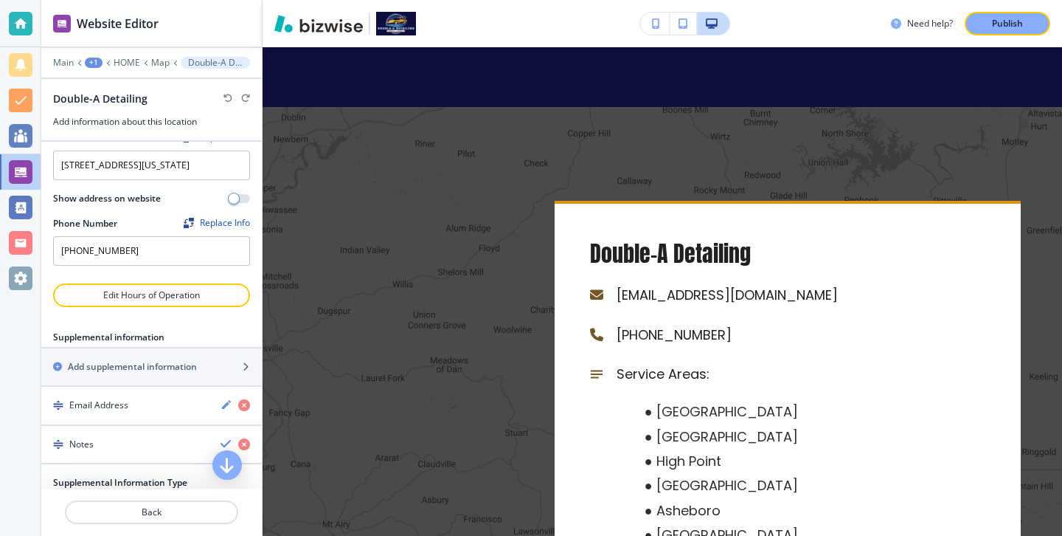
click at [160, 451] on div "Notes" at bounding box center [124, 443] width 167 height 13
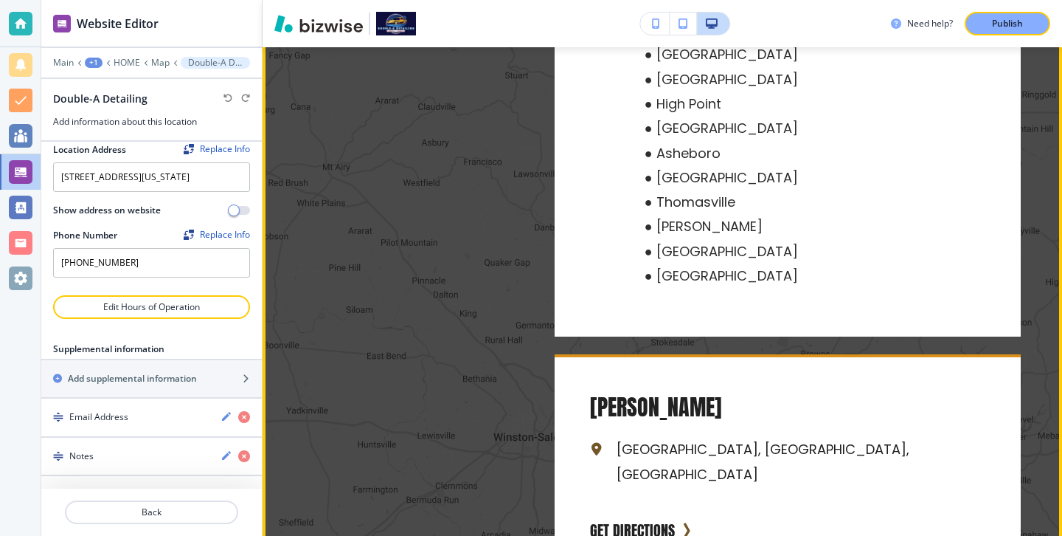
scroll to position [5889, 0]
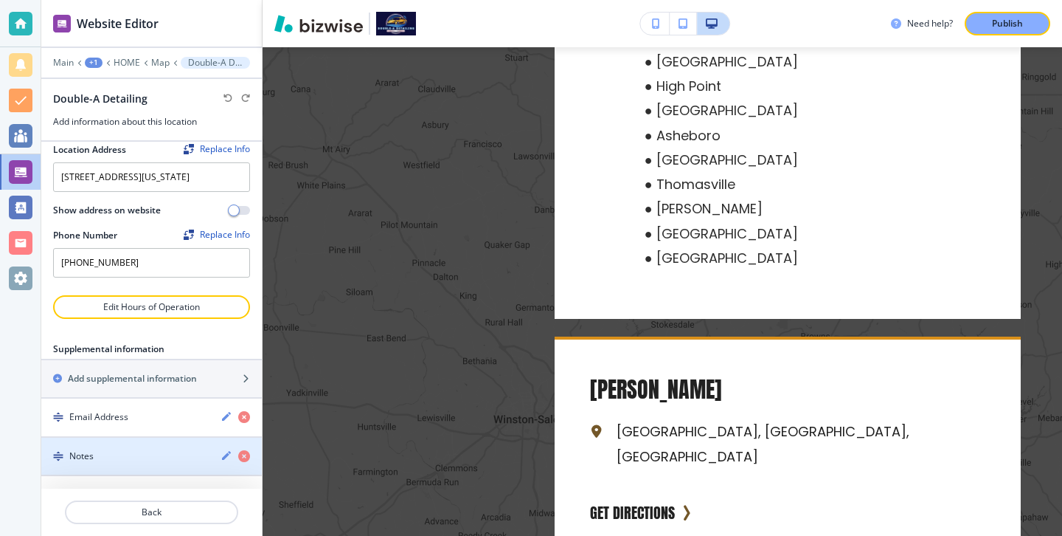
click at [145, 448] on div "button" at bounding box center [151, 443] width 221 height 12
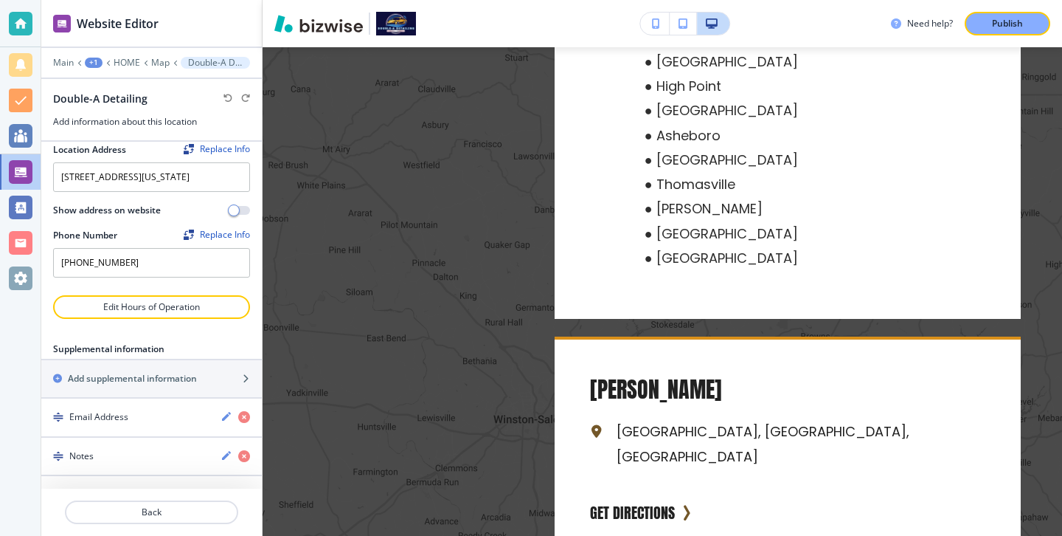
click at [145, 454] on div "Notes" at bounding box center [124, 455] width 167 height 13
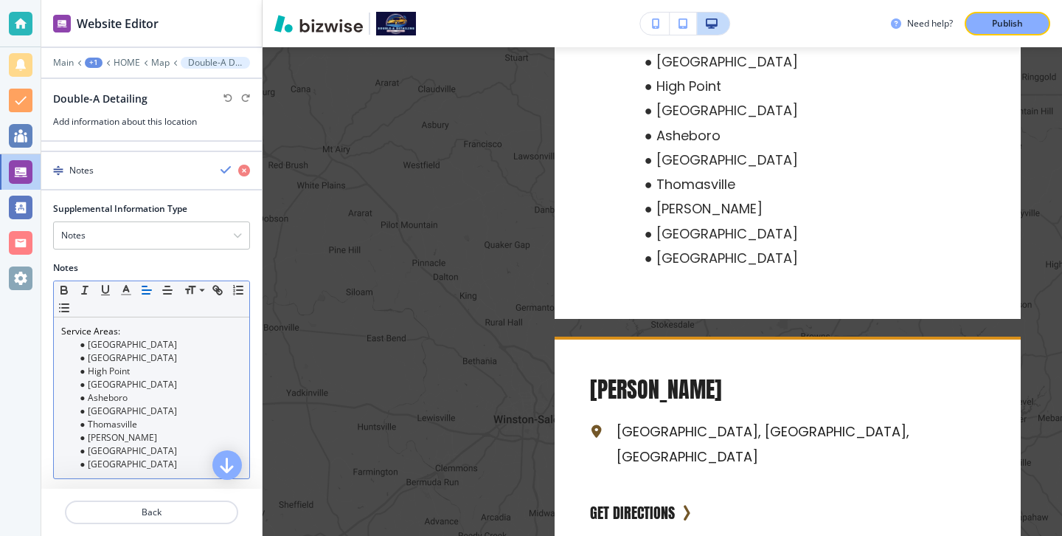
scroll to position [384, 0]
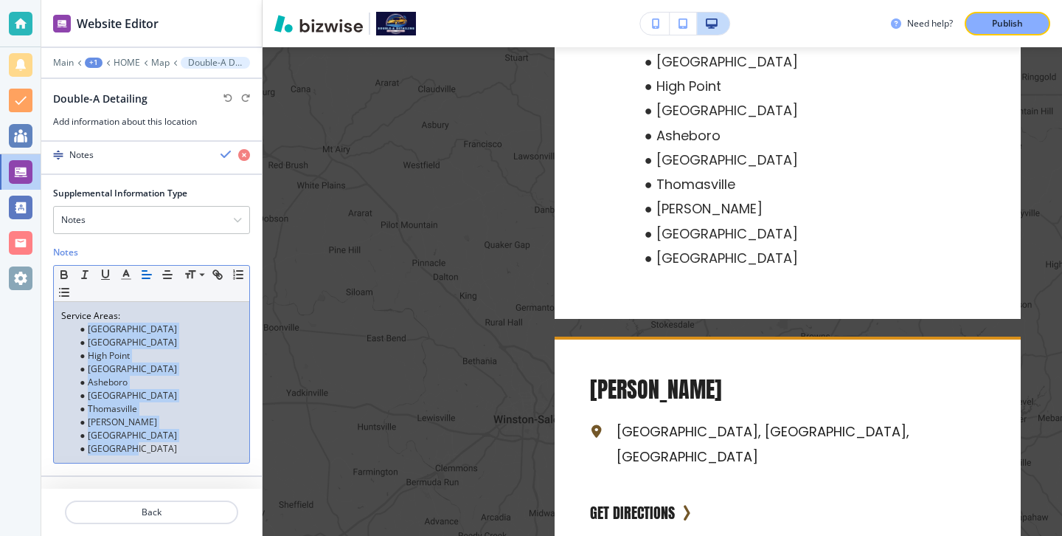
drag, startPoint x: 137, startPoint y: 445, endPoint x: 55, endPoint y: 335, distance: 137.1
click at [55, 335] on div "Service Areas: [GEOGRAPHIC_DATA] [GEOGRAPHIC_DATA] [GEOGRAPHIC_DATA] [GEOGRAPHI…" at bounding box center [151, 382] width 195 height 161
copy ul "[GEOGRAPHIC_DATA] [GEOGRAPHIC_DATA] [GEOGRAPHIC_DATA] [GEOGRAPHIC_DATA] [GEOGRA…"
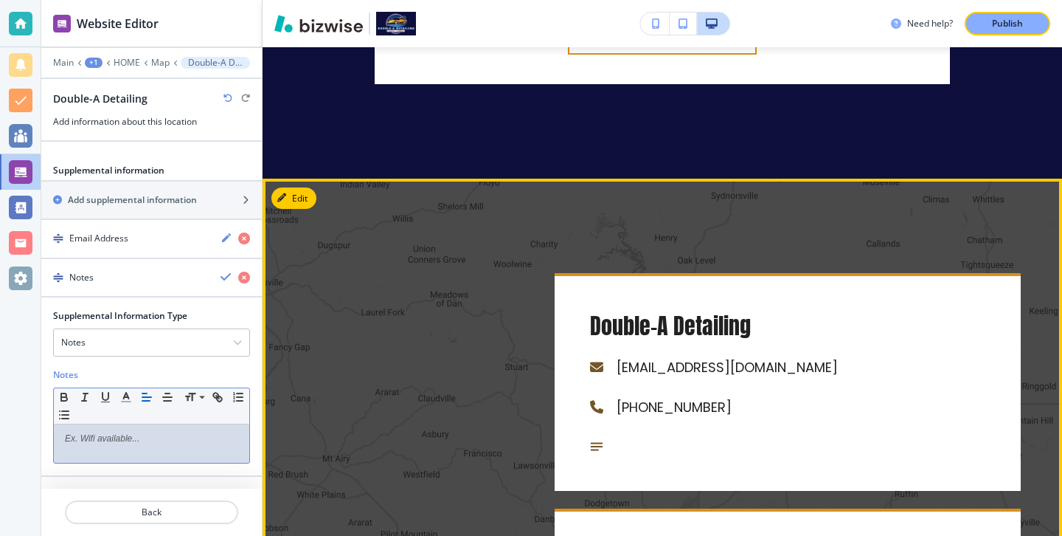
scroll to position [5483, 0]
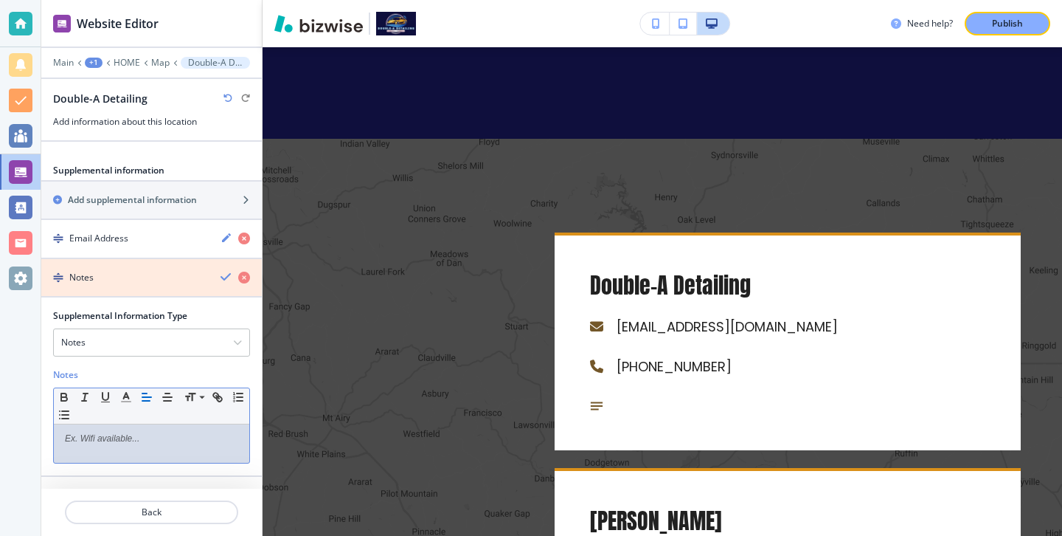
click at [246, 276] on icon "button" at bounding box center [244, 277] width 12 height 12
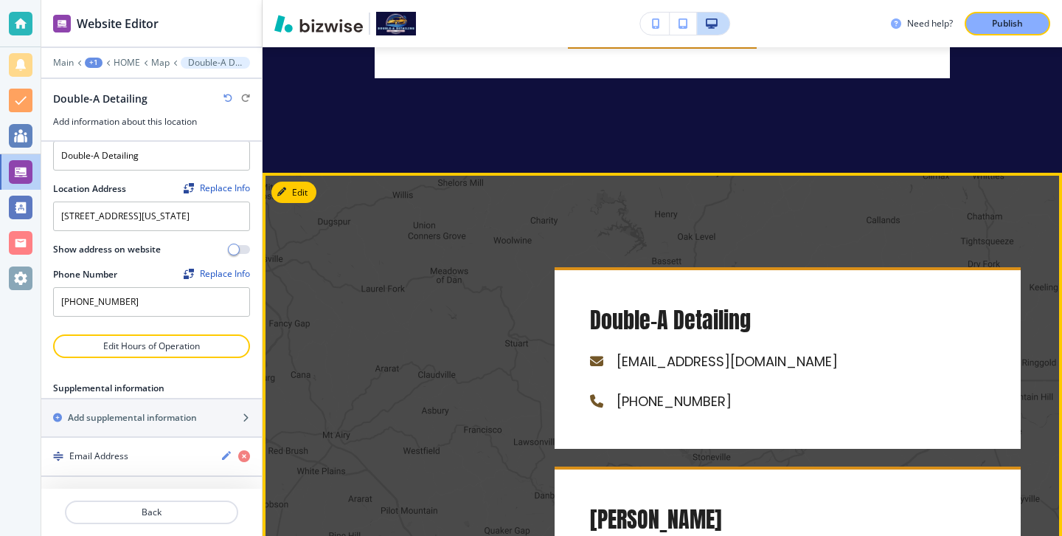
scroll to position [5603, 0]
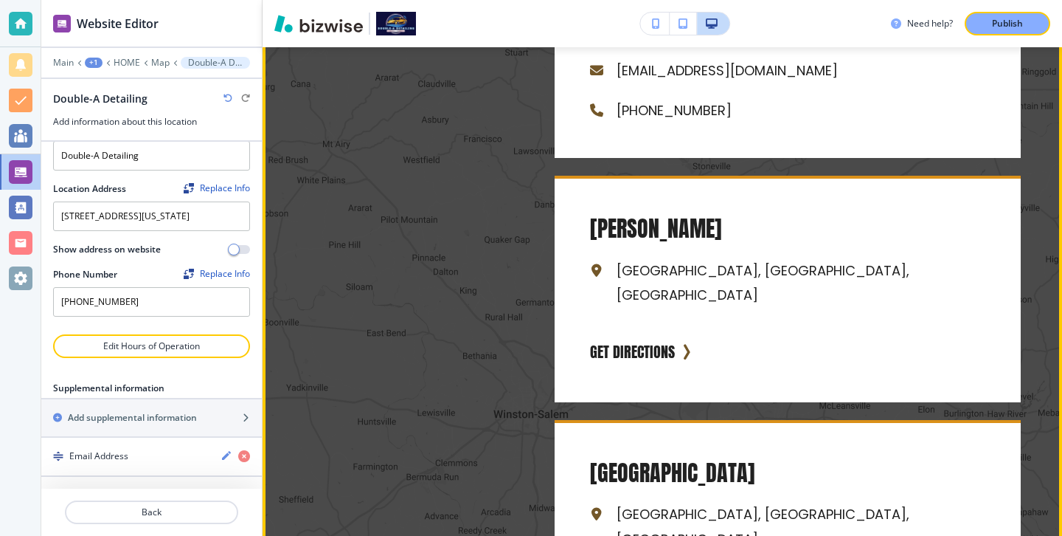
scroll to position [5768, 0]
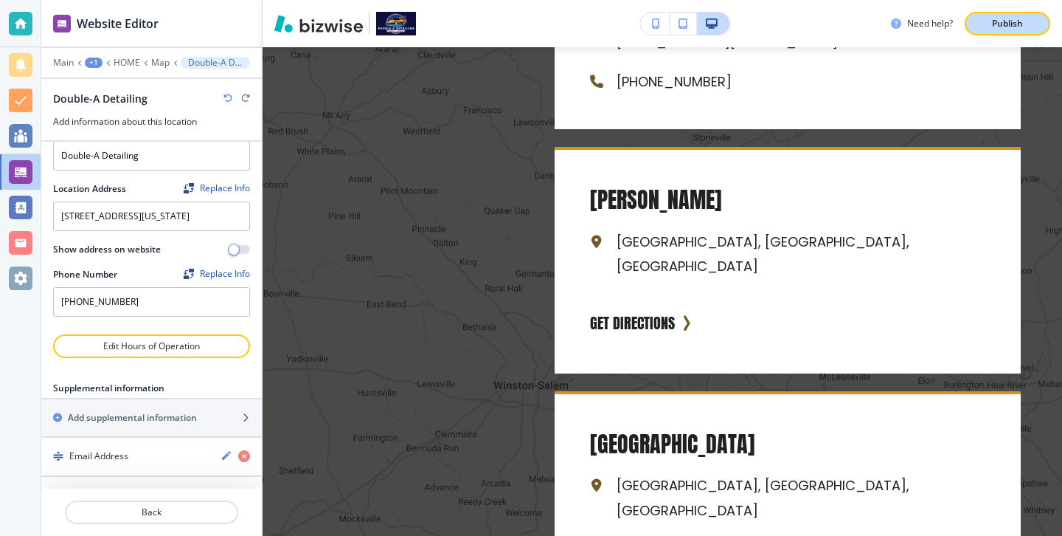
click at [975, 30] on button "Publish" at bounding box center [1008, 24] width 86 height 24
